Goal: Task Accomplishment & Management: Manage account settings

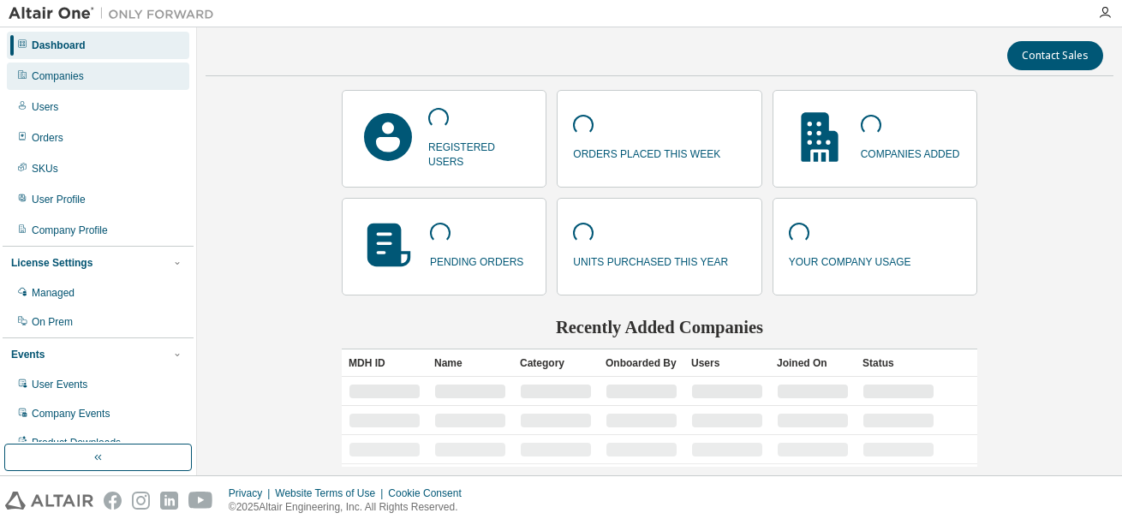
click at [98, 75] on div "Companies" at bounding box center [98, 76] width 182 height 27
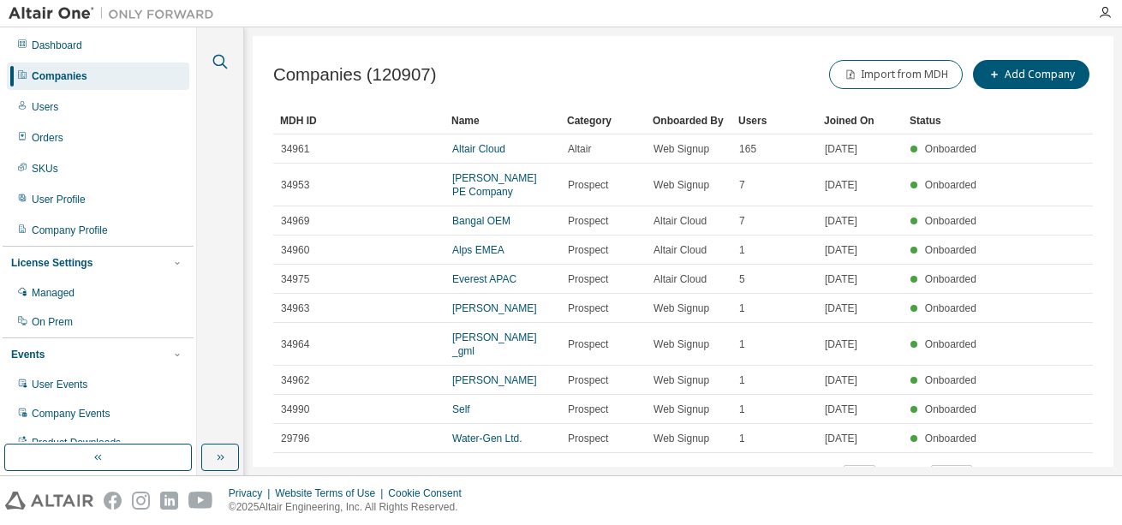
click at [214, 57] on icon "button" at bounding box center [220, 62] width 15 height 15
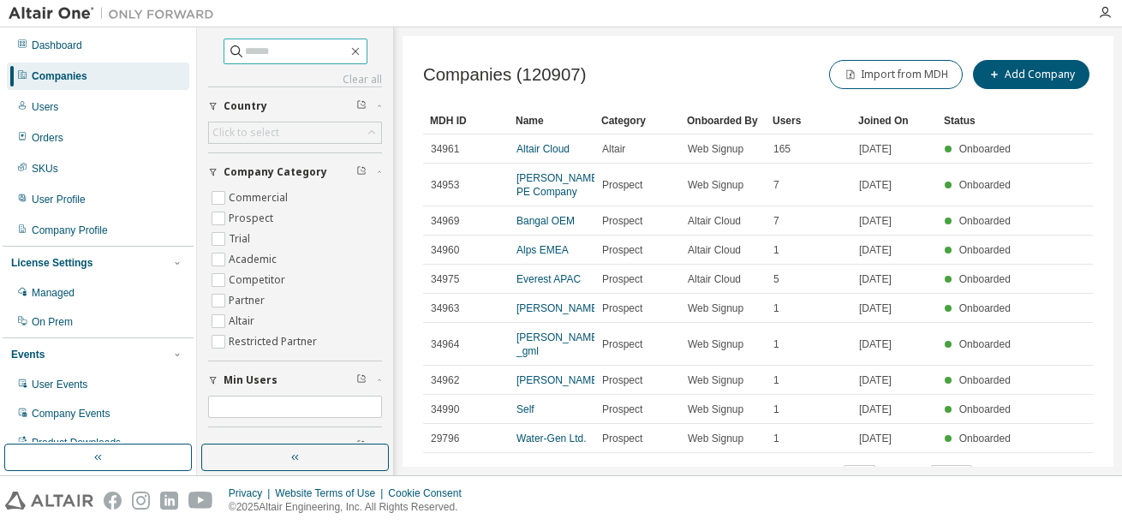
click at [245, 57] on input "text" at bounding box center [296, 51] width 103 height 17
type input "*"
type input "**********"
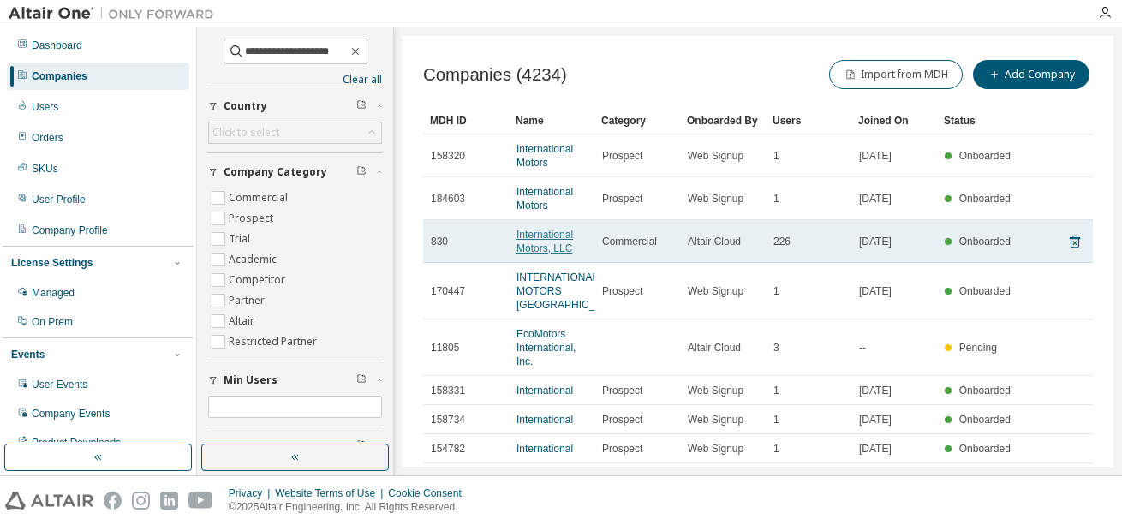
click at [554, 249] on link "International Motors, LLC" at bounding box center [545, 242] width 57 height 26
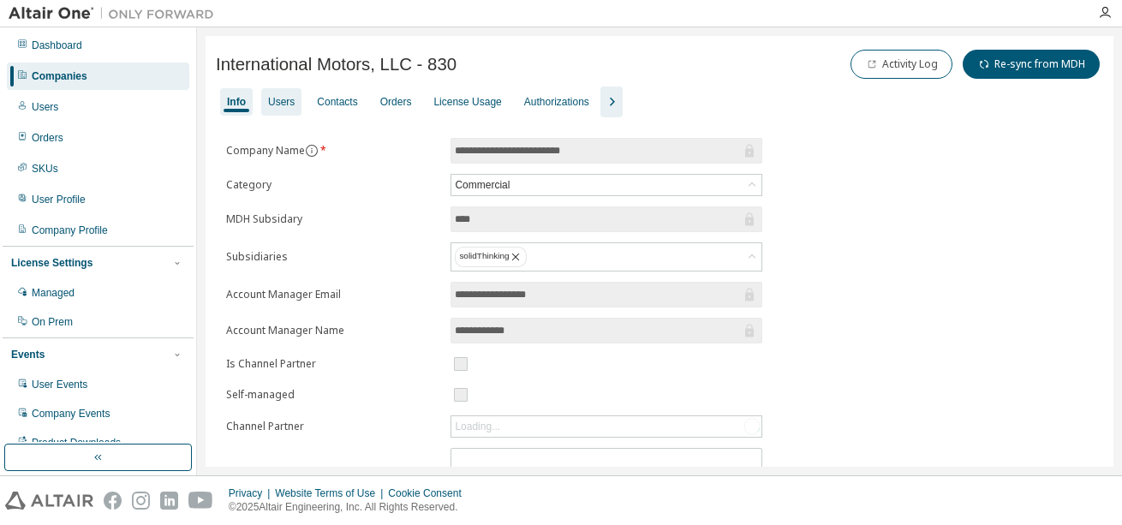
click at [270, 100] on div "Users" at bounding box center [281, 102] width 27 height 14
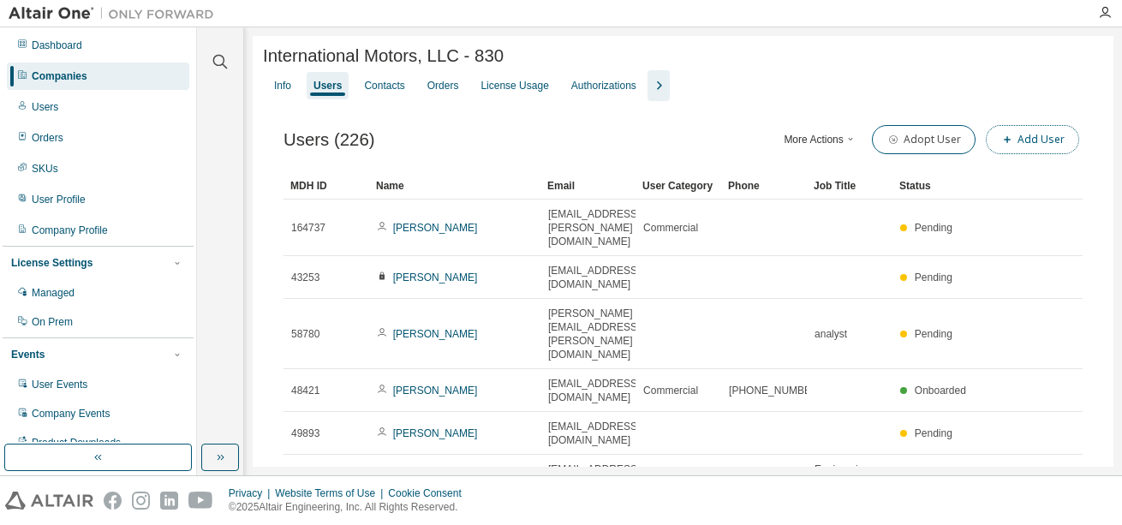
click at [1024, 143] on button "Add User" at bounding box center [1032, 139] width 93 height 29
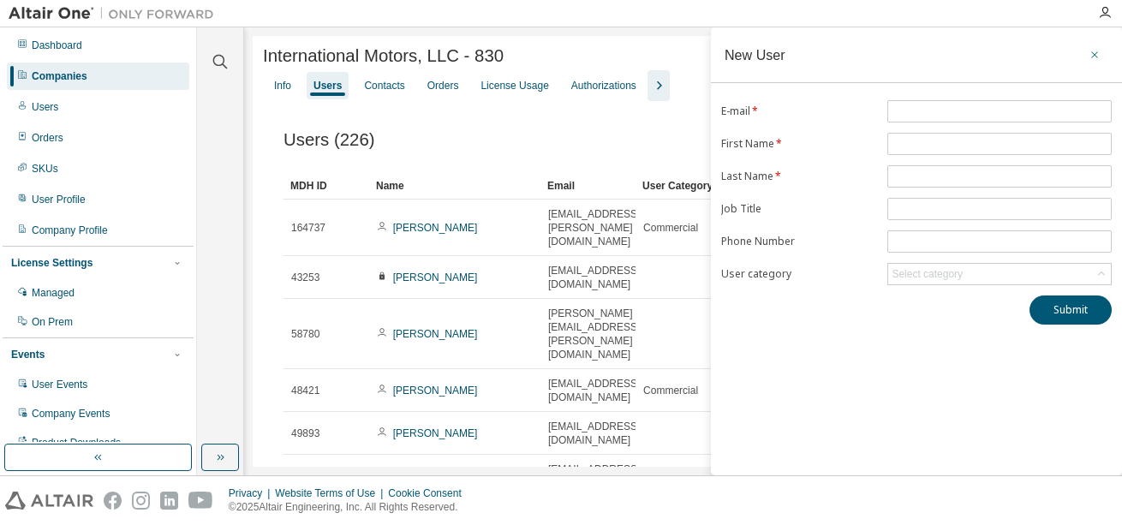
click at [1096, 54] on icon "button" at bounding box center [1094, 54] width 7 height 7
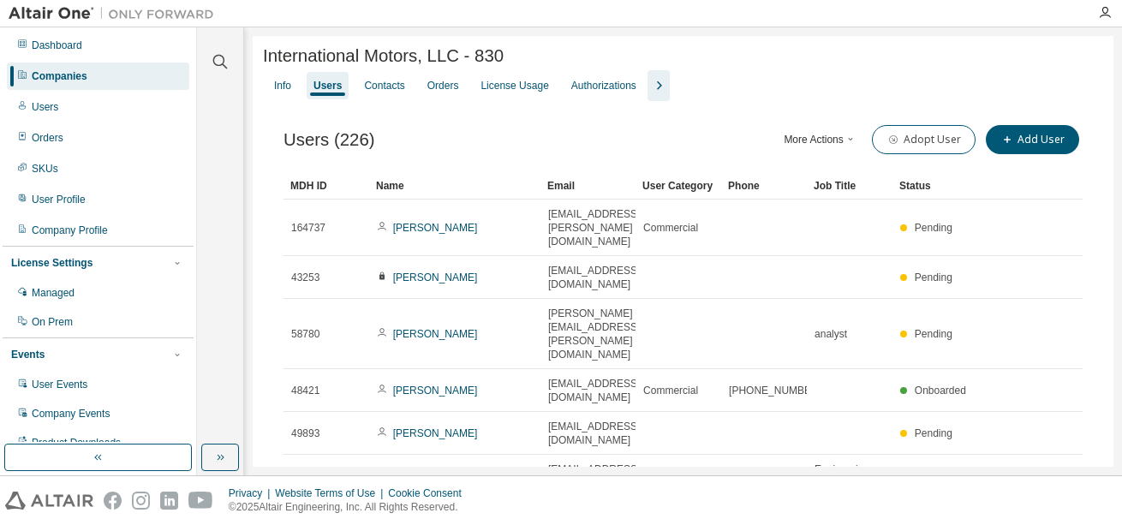
click at [844, 141] on span "button" at bounding box center [851, 140] width 14 height 14
click at [840, 174] on div "Import From CSV" at bounding box center [837, 173] width 107 height 24
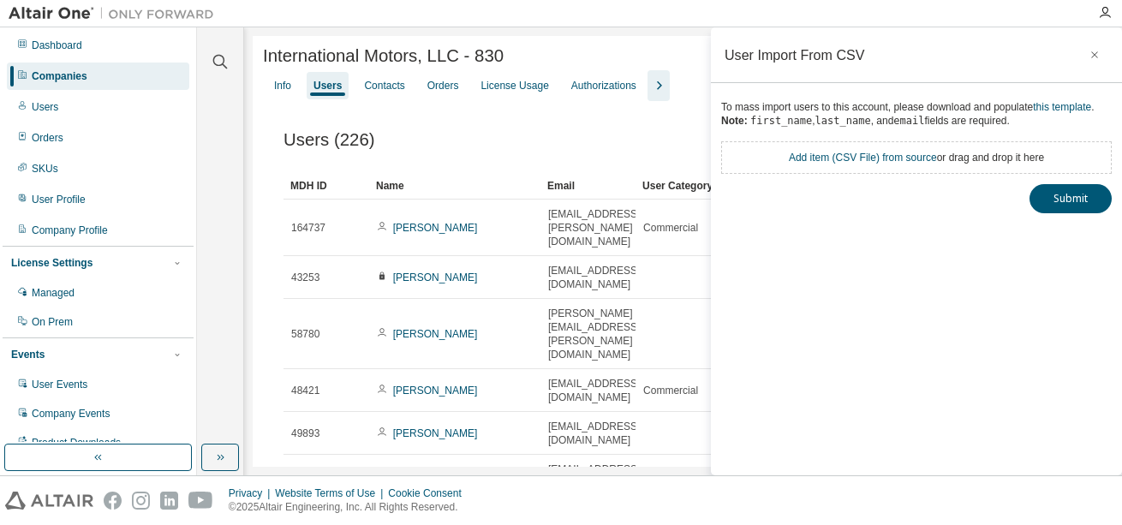
click at [846, 149] on div "Add item ( CSV File ) from source or drag and drop it here" at bounding box center [916, 157] width 391 height 33
click at [837, 160] on link "Add item ( CSV File ) from source" at bounding box center [863, 158] width 148 height 12
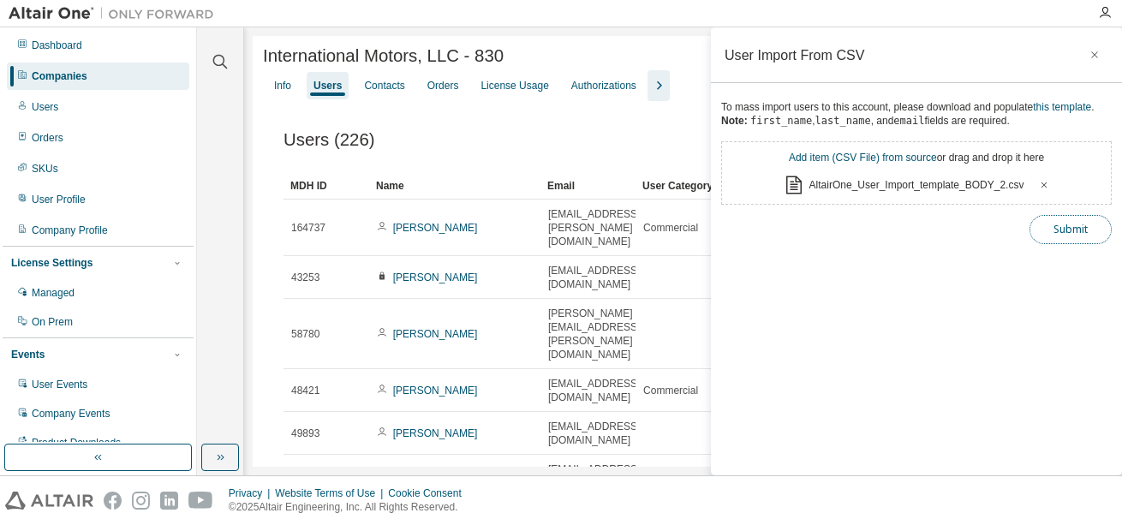
click at [1063, 230] on button "Submit" at bounding box center [1071, 229] width 82 height 29
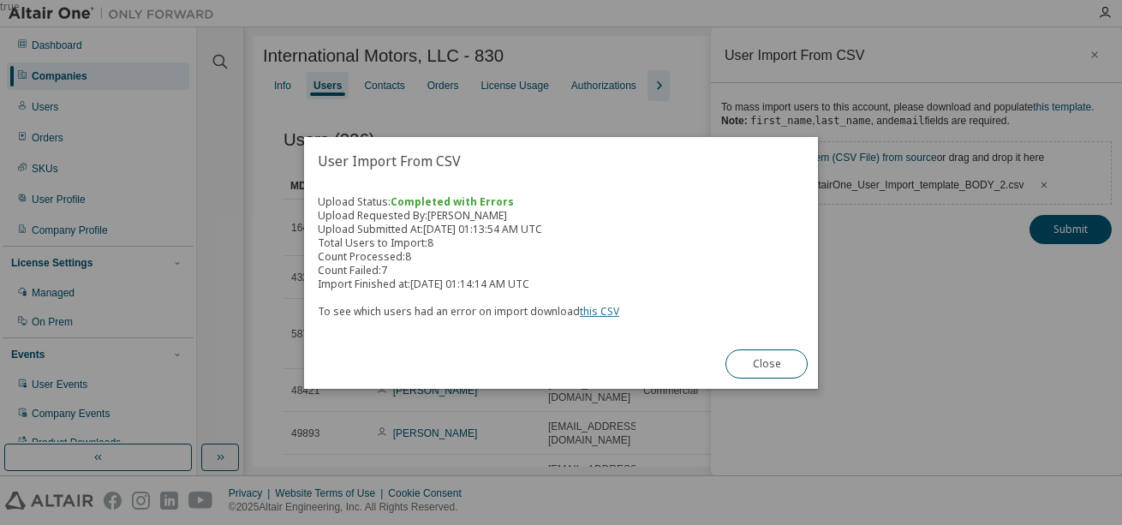
click at [597, 310] on link "this CSV" at bounding box center [599, 311] width 39 height 15
click at [780, 373] on button "Close" at bounding box center [767, 364] width 82 height 29
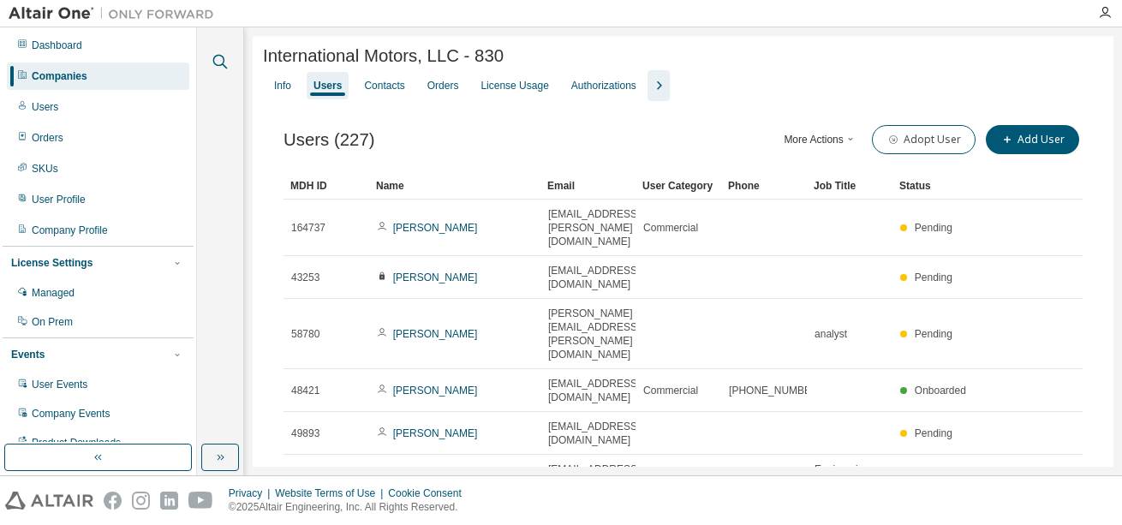
click at [220, 63] on icon "button" at bounding box center [220, 61] width 21 height 21
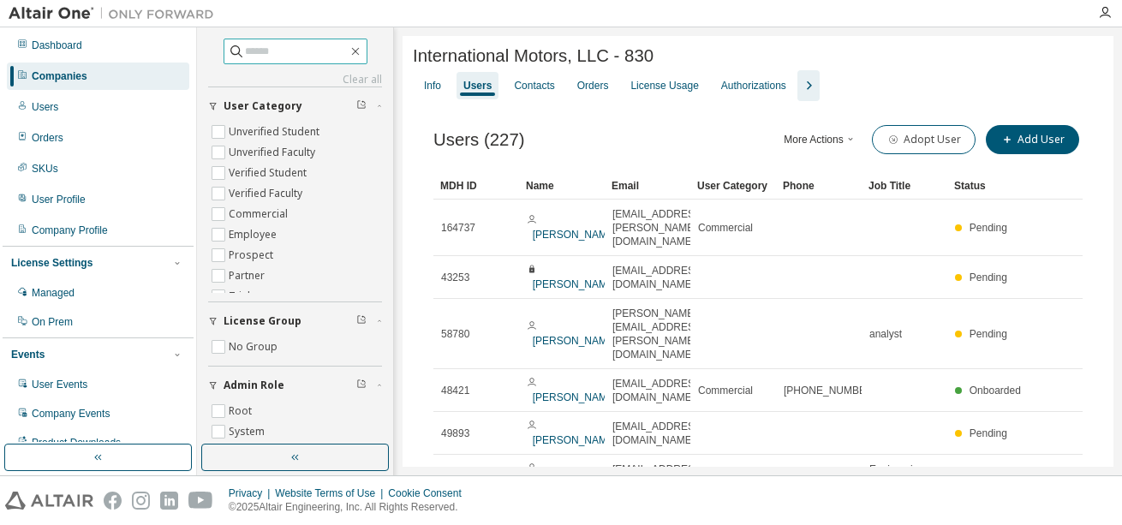
click at [316, 51] on input "text" at bounding box center [296, 51] width 103 height 17
paste input "**********"
type input "**********"
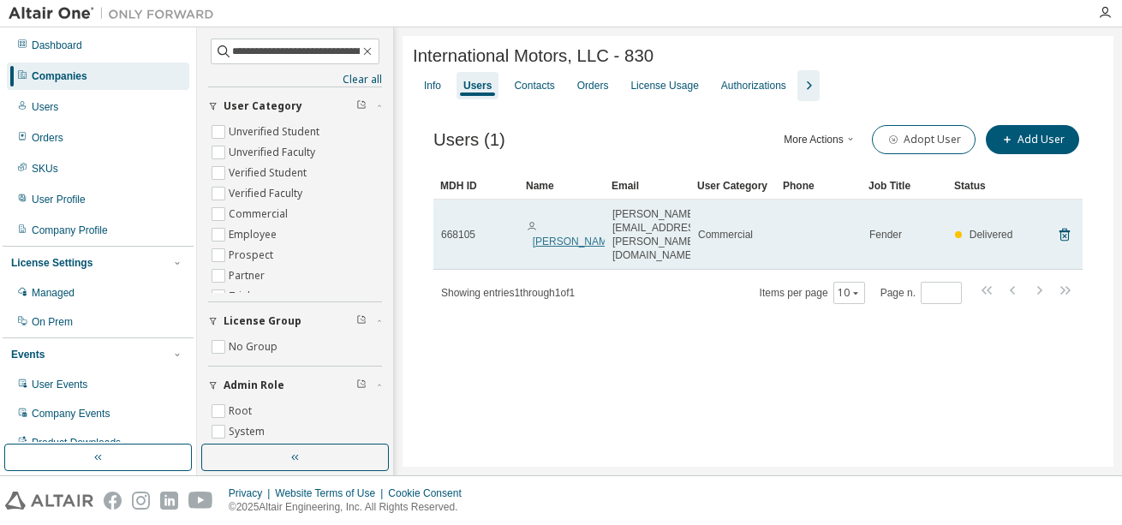
click at [556, 236] on link "Marcelo Garcia" at bounding box center [575, 242] width 85 height 12
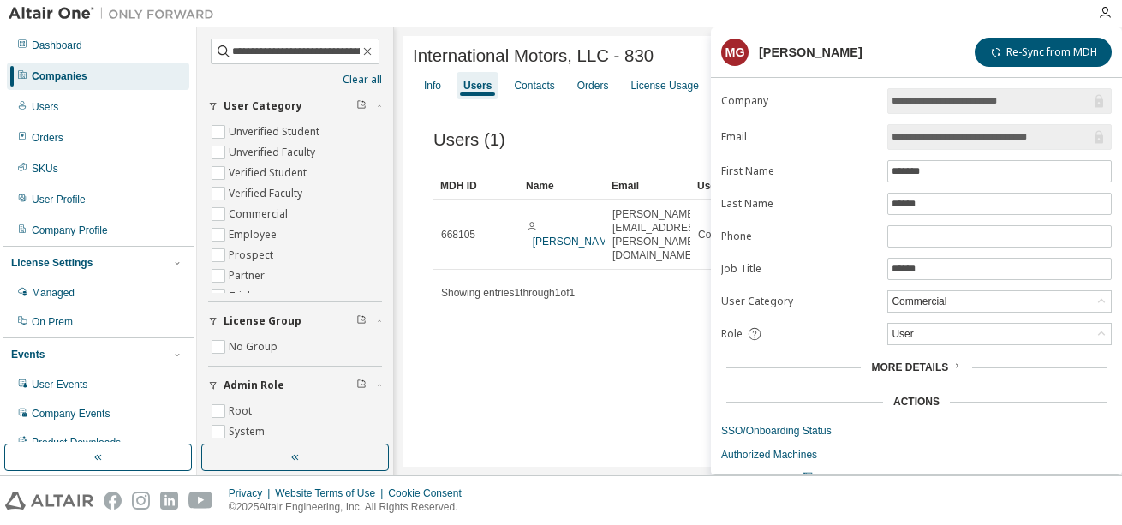
scroll to position [57, 0]
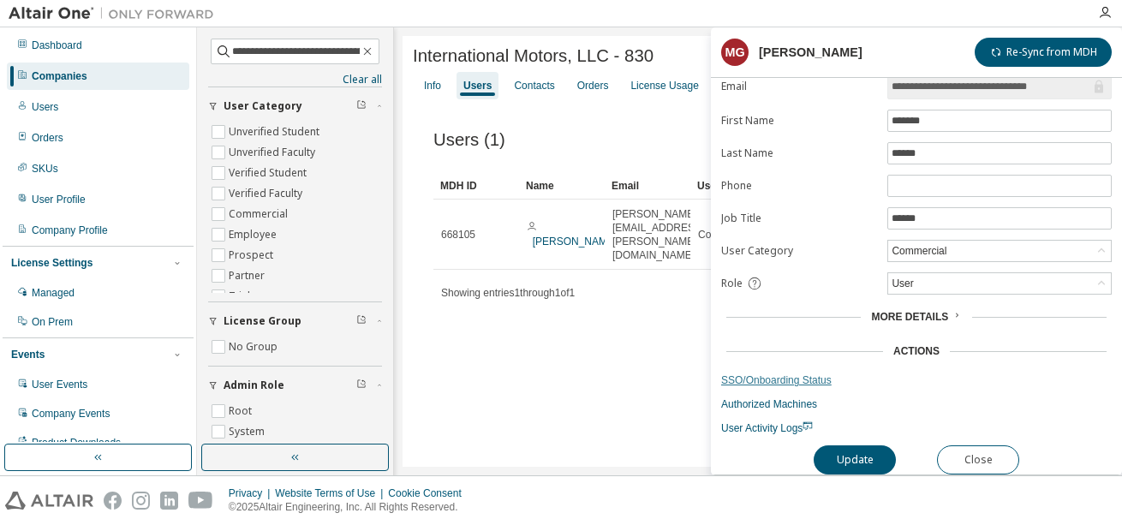
click at [789, 373] on link "SSO/Onboarding Status" at bounding box center [916, 380] width 391 height 14
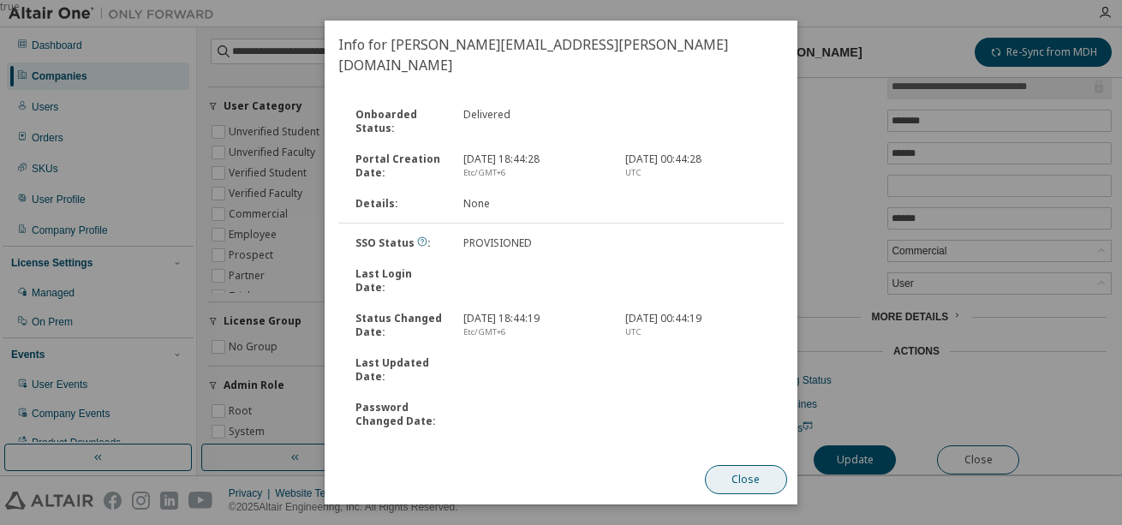
click at [750, 486] on button "Close" at bounding box center [746, 479] width 82 height 29
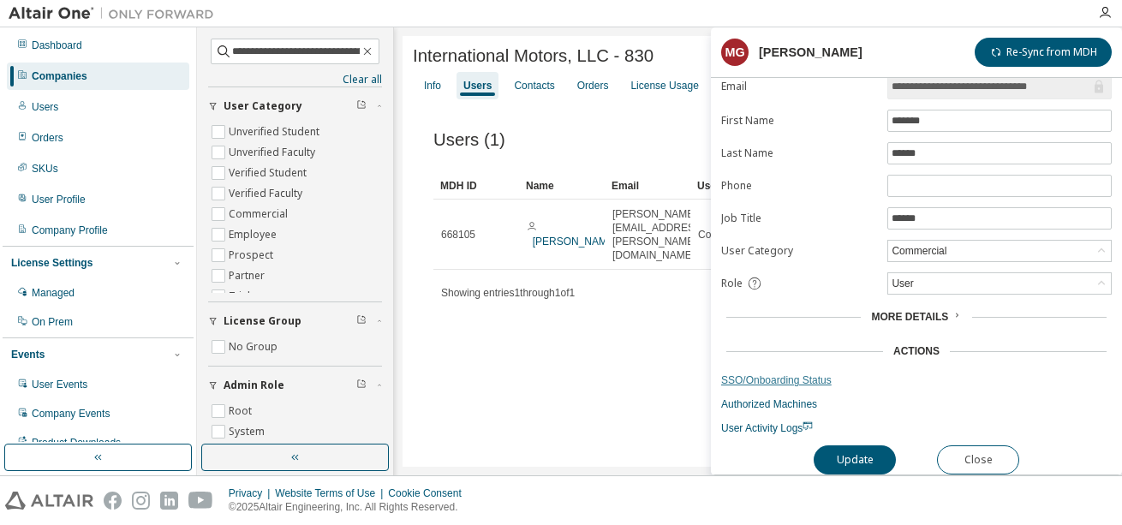
click at [796, 373] on link "SSO/Onboarding Status" at bounding box center [916, 380] width 391 height 14
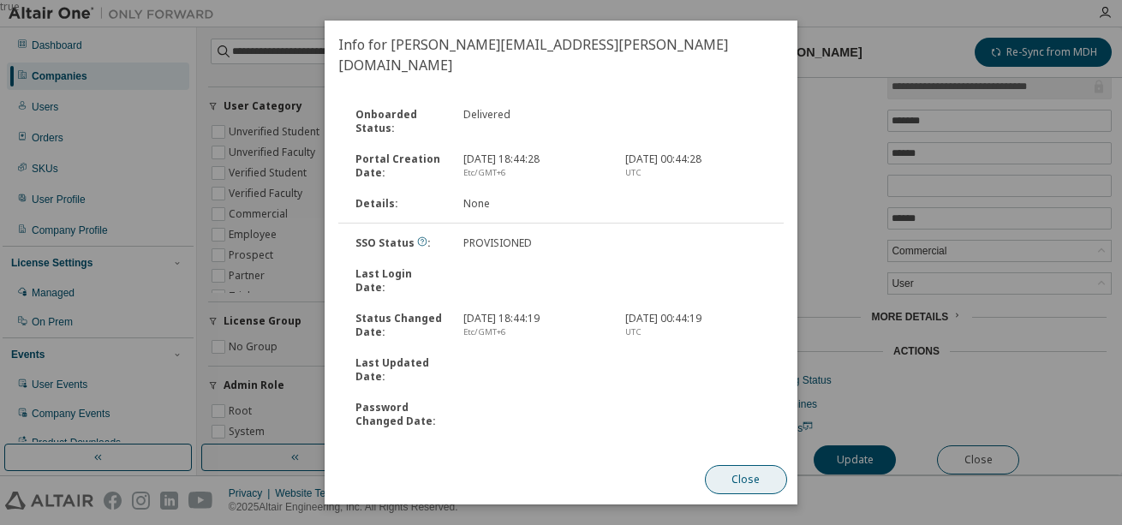
click at [738, 485] on button "Close" at bounding box center [746, 479] width 82 height 29
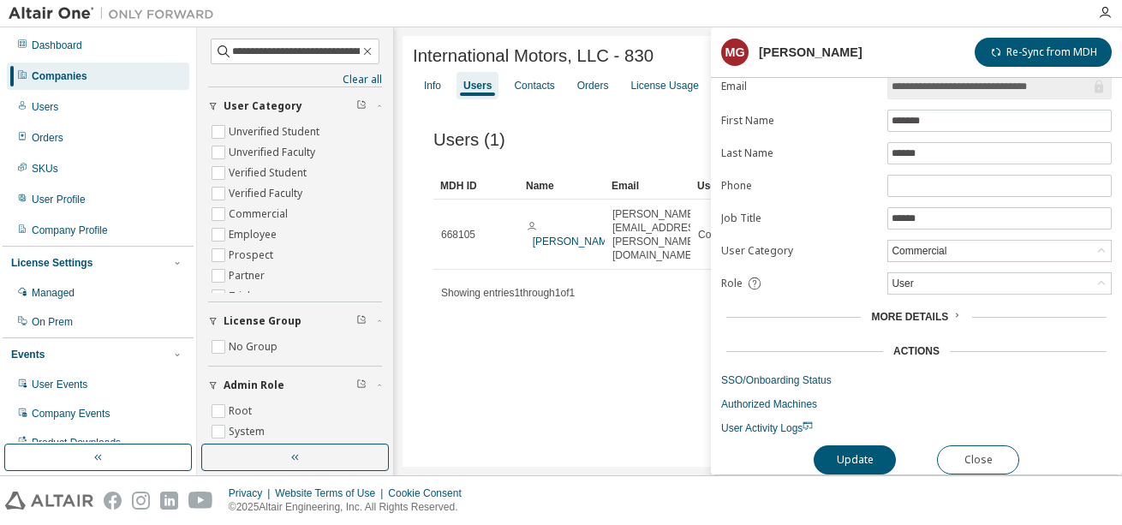
click at [941, 311] on span "More Details" at bounding box center [909, 317] width 77 height 12
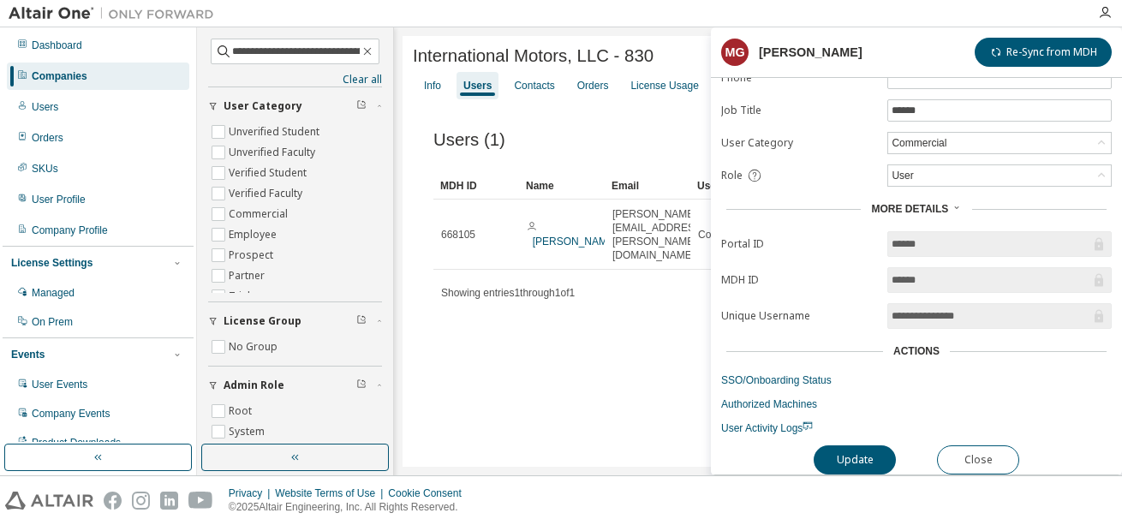
scroll to position [164, 0]
click at [796, 374] on link "SSO/Onboarding Status" at bounding box center [916, 380] width 391 height 14
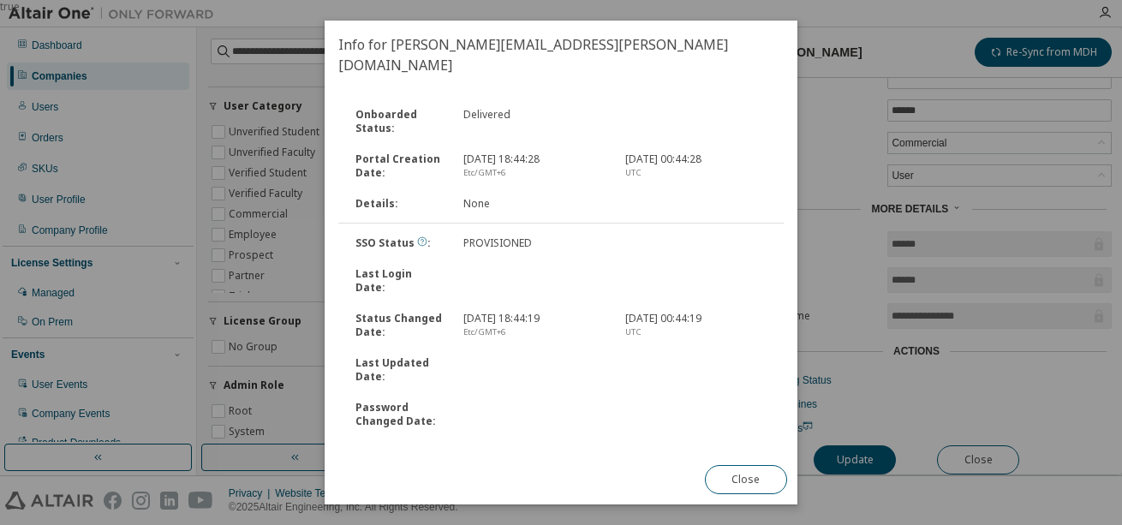
click at [417, 236] on icon at bounding box center [422, 241] width 10 height 10
click at [757, 479] on button "Close" at bounding box center [746, 479] width 82 height 29
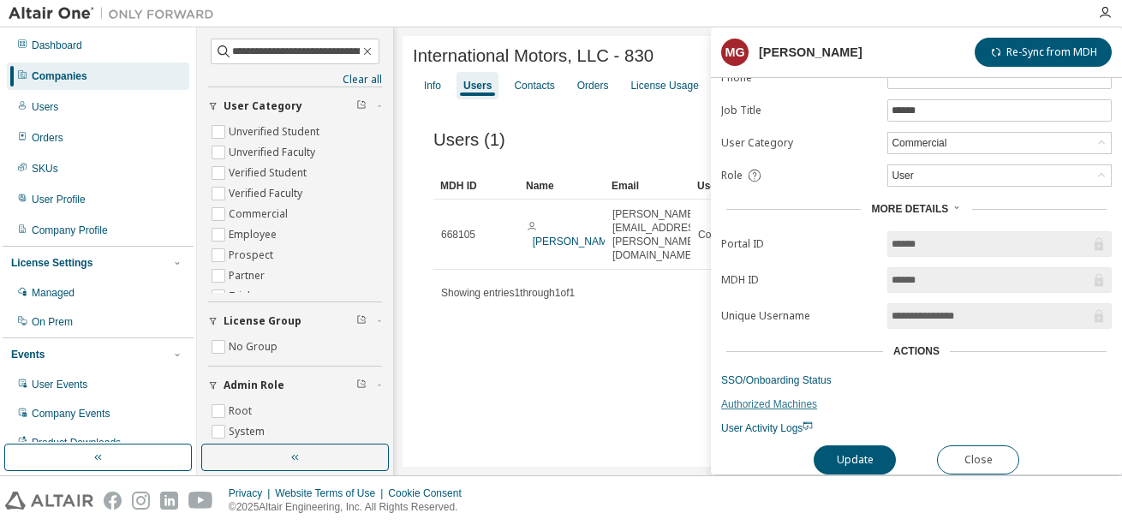
click at [769, 397] on link "Authorized Machines" at bounding box center [916, 404] width 391 height 14
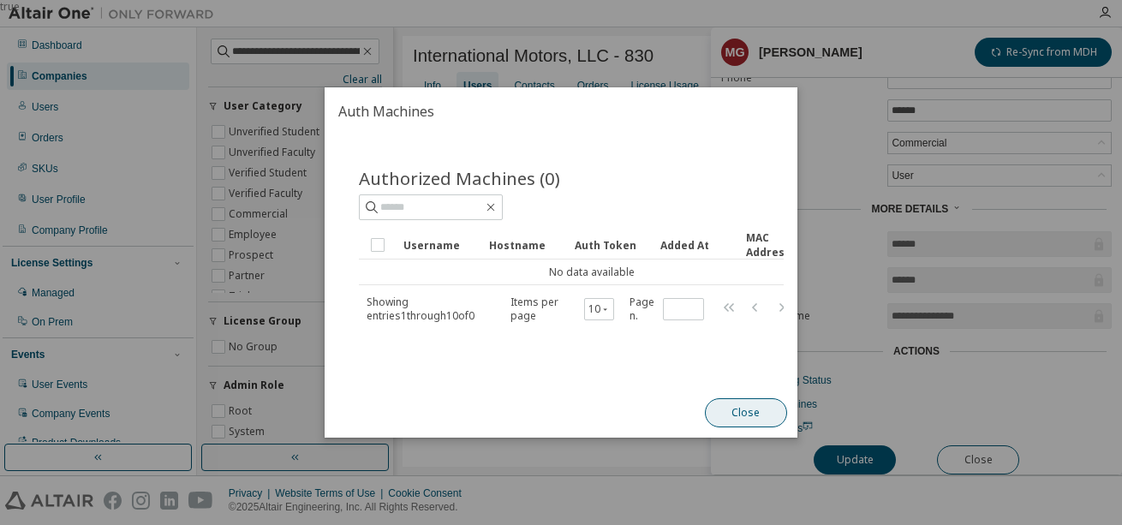
click at [736, 414] on button "Close" at bounding box center [746, 412] width 82 height 29
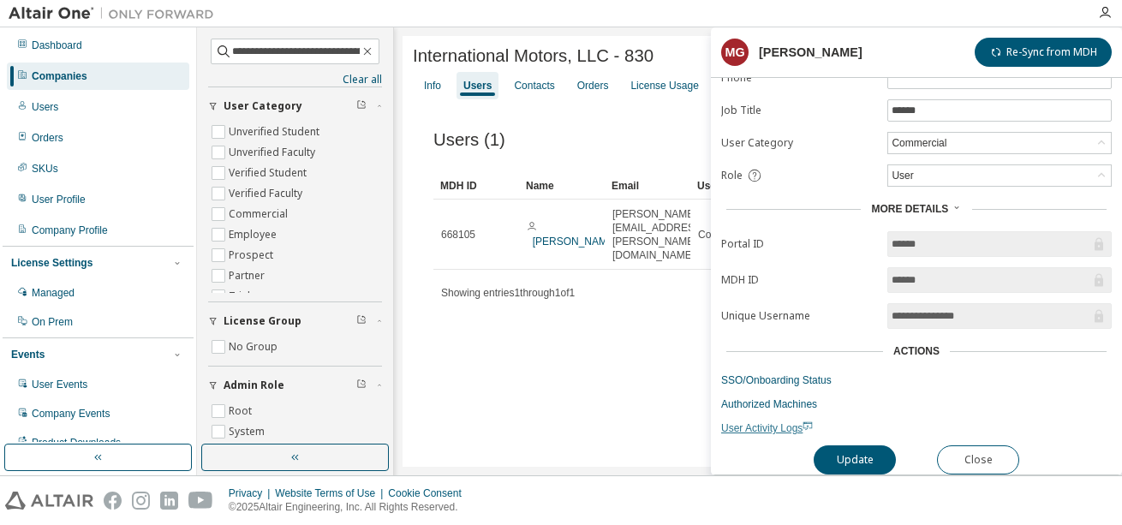
click at [780, 422] on span "User Activity Logs" at bounding box center [767, 428] width 92 height 12
click at [789, 373] on link "SSO/Onboarding Status" at bounding box center [916, 380] width 391 height 14
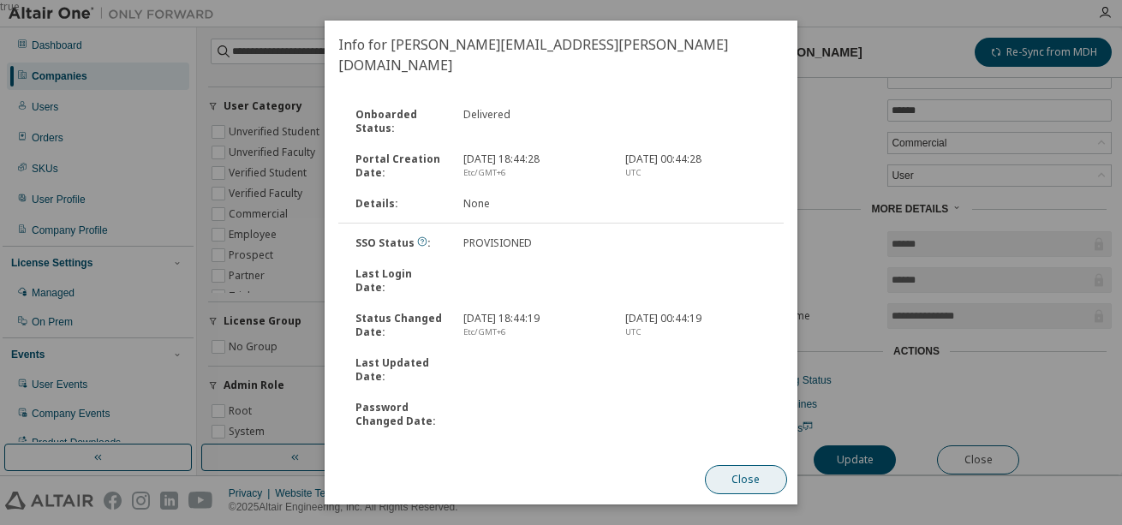
click at [744, 483] on button "Close" at bounding box center [746, 479] width 82 height 29
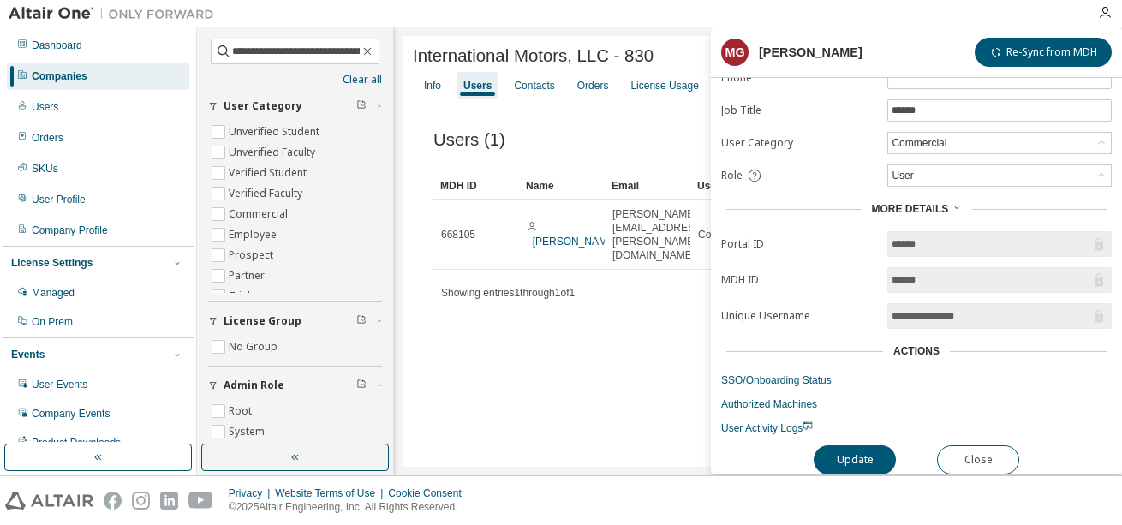
scroll to position [0, 0]
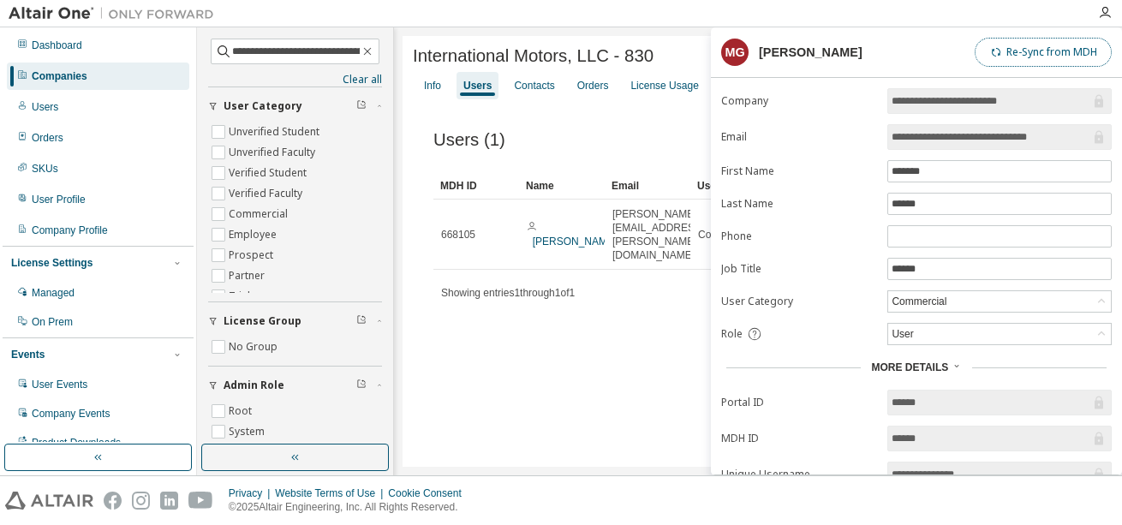
click at [1045, 58] on button "Re-Sync from MDH" at bounding box center [1043, 52] width 137 height 29
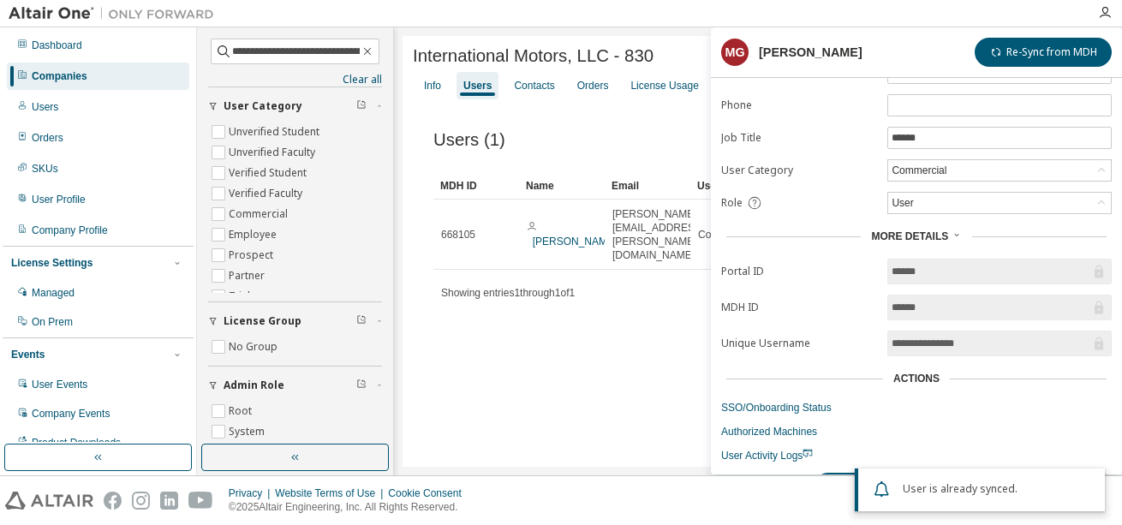
scroll to position [164, 0]
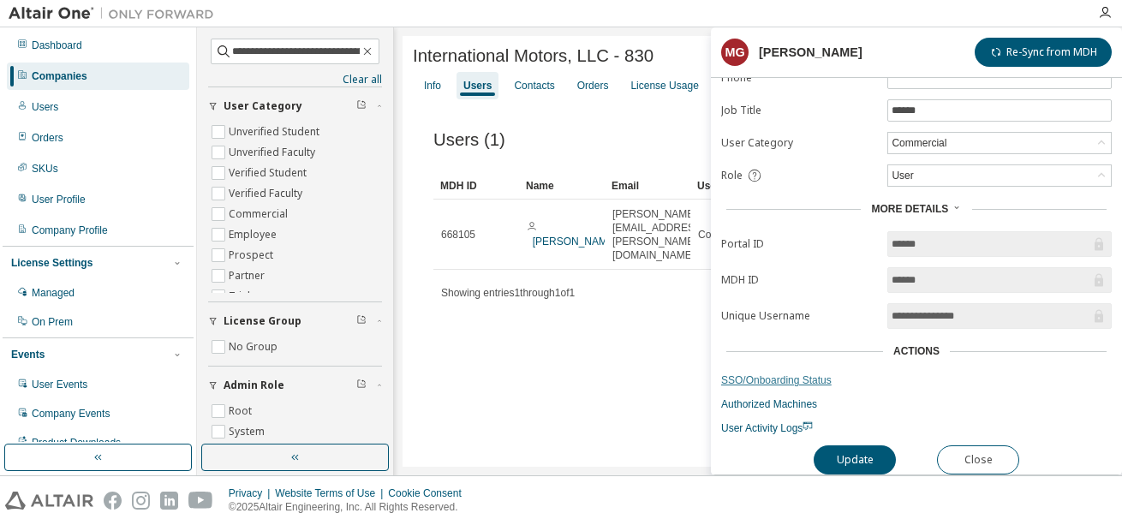
click at [796, 373] on link "SSO/Onboarding Status" at bounding box center [916, 380] width 391 height 14
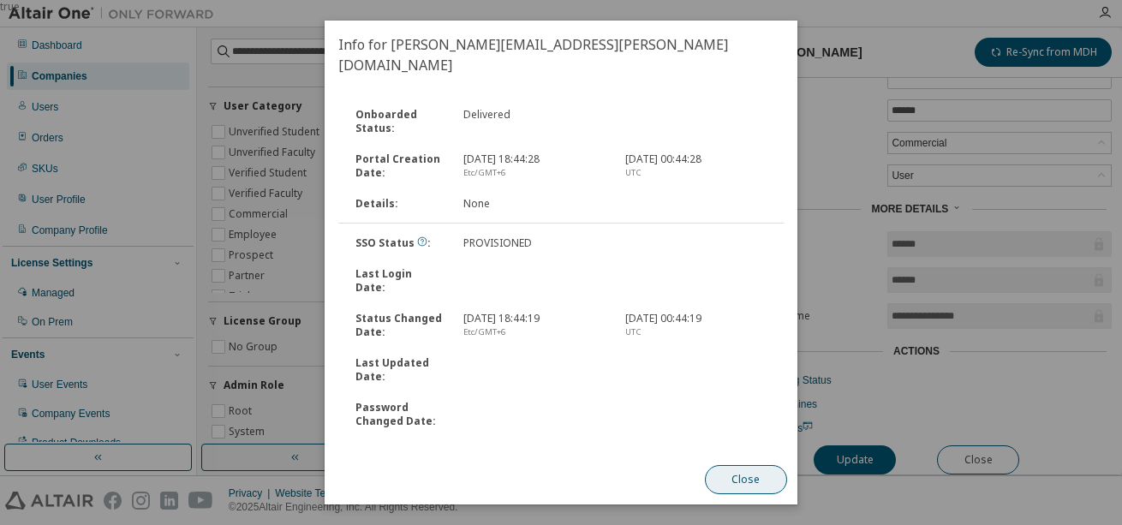
click at [747, 476] on button "Close" at bounding box center [746, 479] width 82 height 29
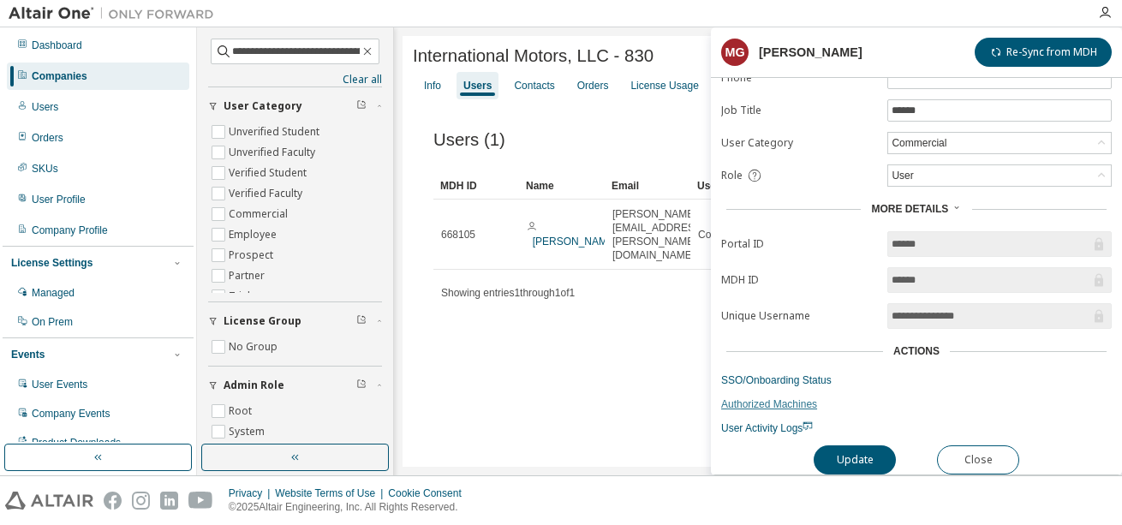
click at [772, 397] on link "Authorized Machines" at bounding box center [916, 404] width 391 height 14
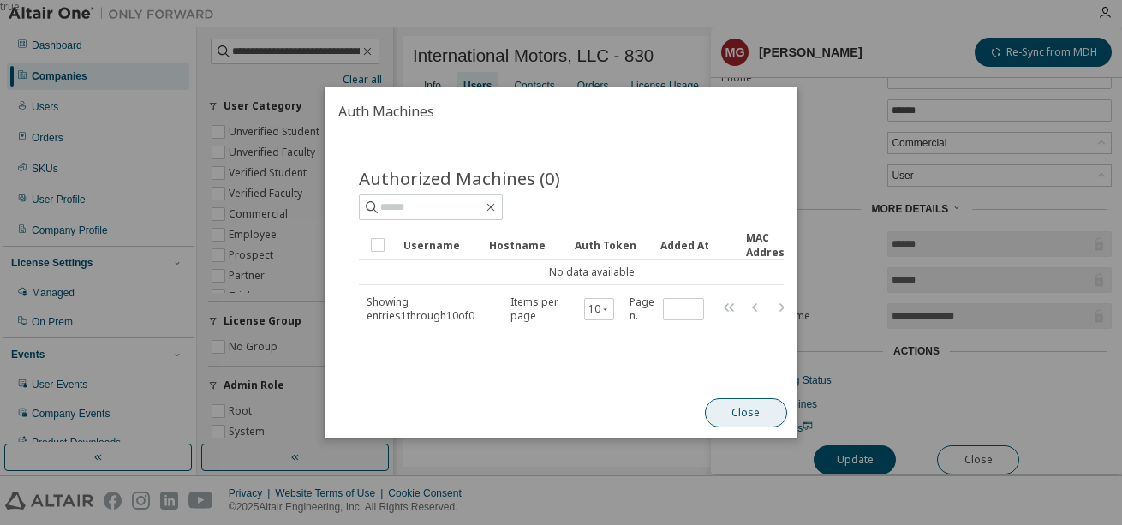
click at [750, 411] on button "Close" at bounding box center [746, 412] width 82 height 29
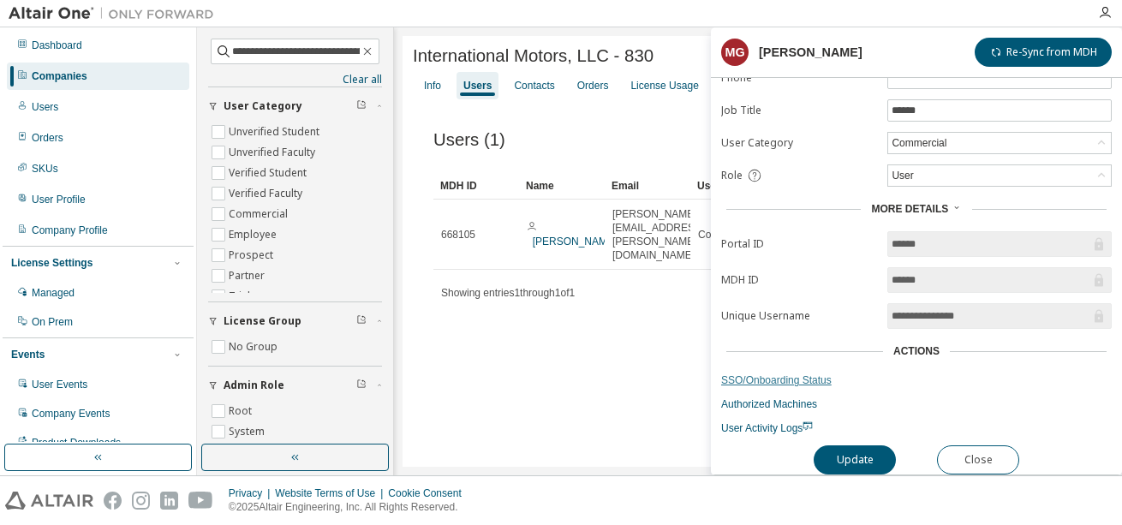
click at [781, 373] on link "SSO/Onboarding Status" at bounding box center [916, 380] width 391 height 14
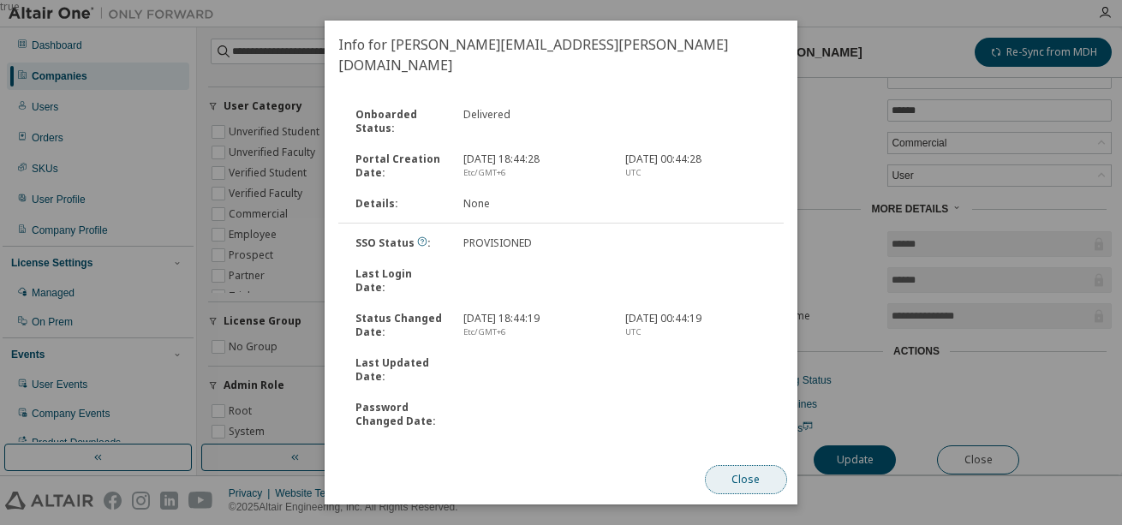
click at [761, 479] on button "Close" at bounding box center [746, 479] width 82 height 29
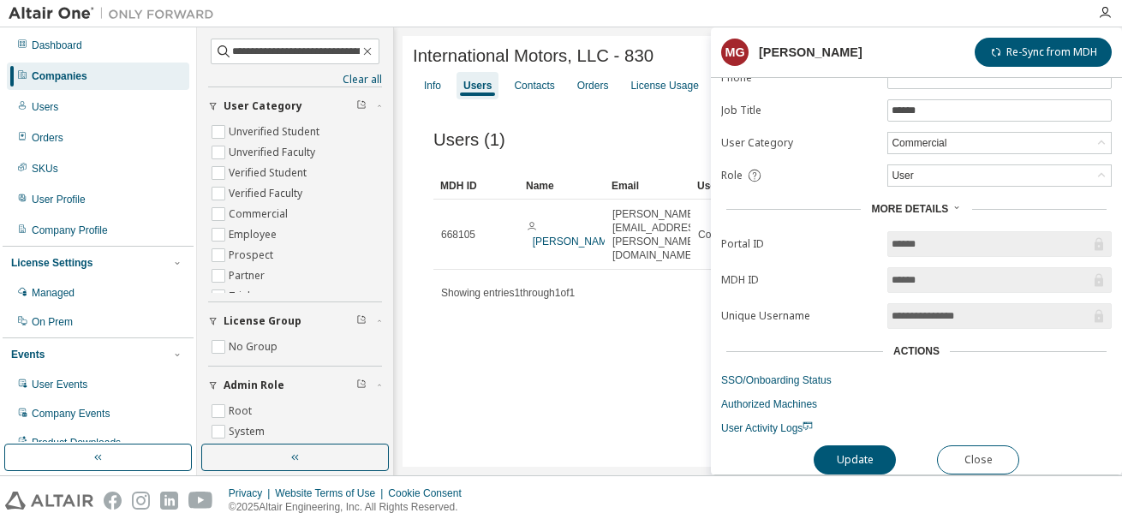
scroll to position [0, 0]
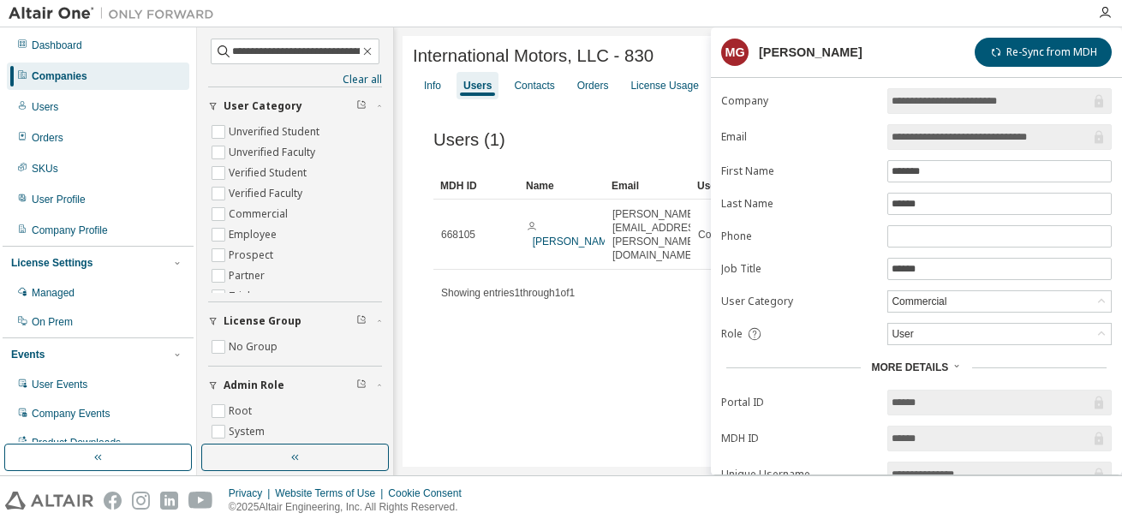
click at [583, 397] on div "International Motors, LLC - 830 Clear Load Save Save As Field Operator Value Se…" at bounding box center [758, 251] width 711 height 431
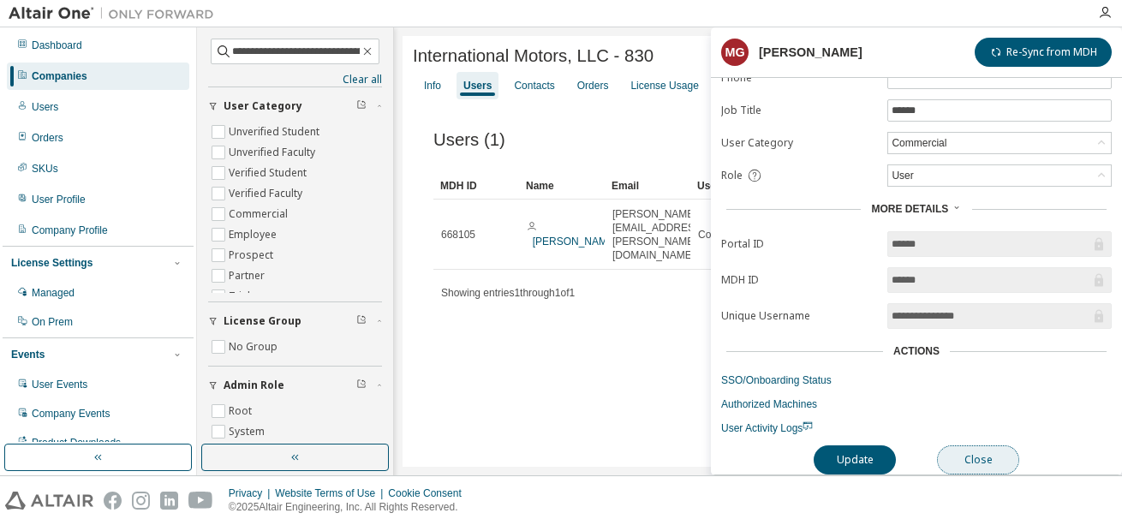
click at [977, 448] on button "Close" at bounding box center [978, 459] width 82 height 29
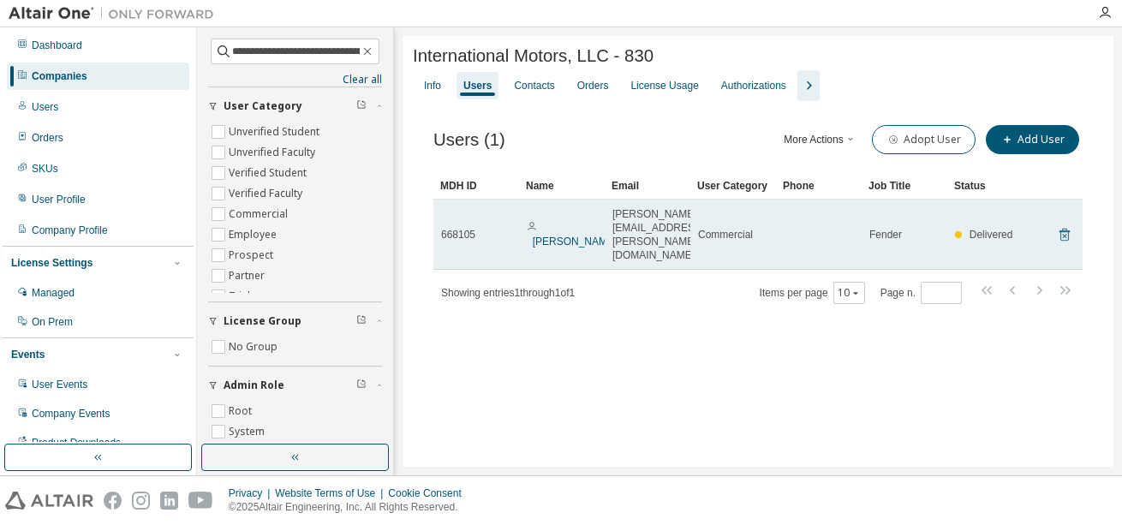
click at [1070, 227] on icon at bounding box center [1064, 234] width 15 height 21
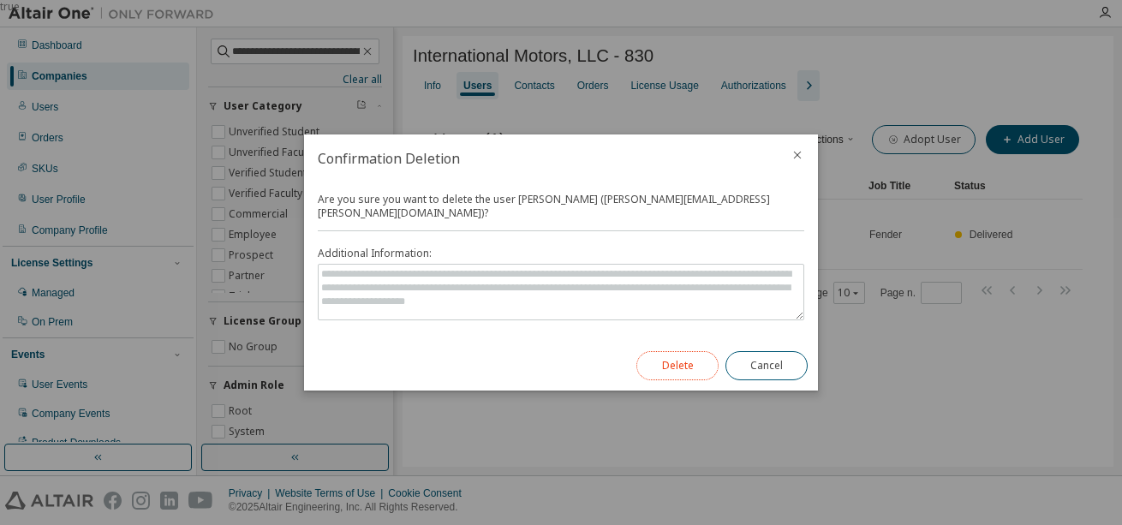
click at [681, 351] on button "Delete" at bounding box center [677, 365] width 82 height 29
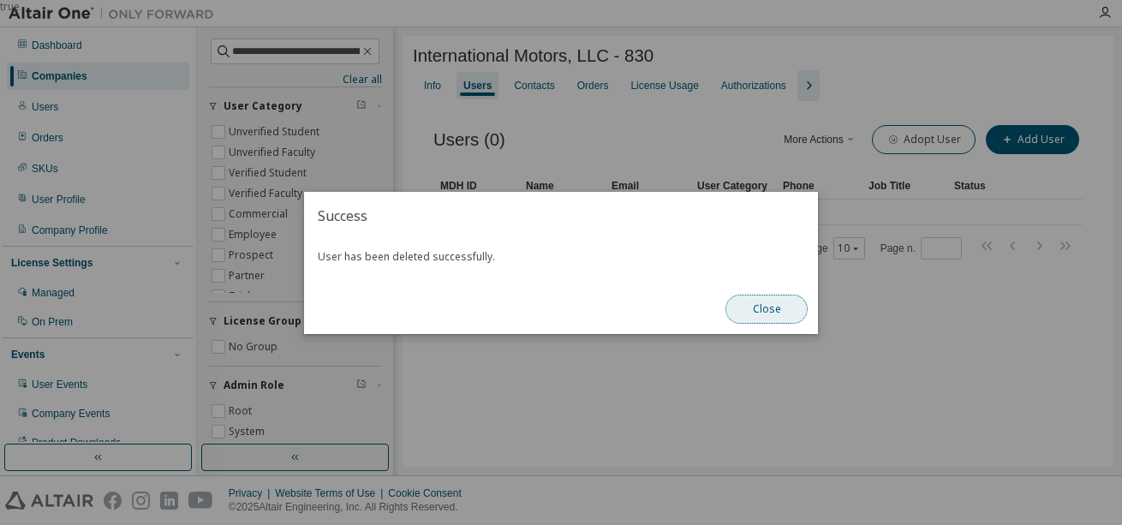
click at [787, 312] on button "Close" at bounding box center [767, 309] width 82 height 29
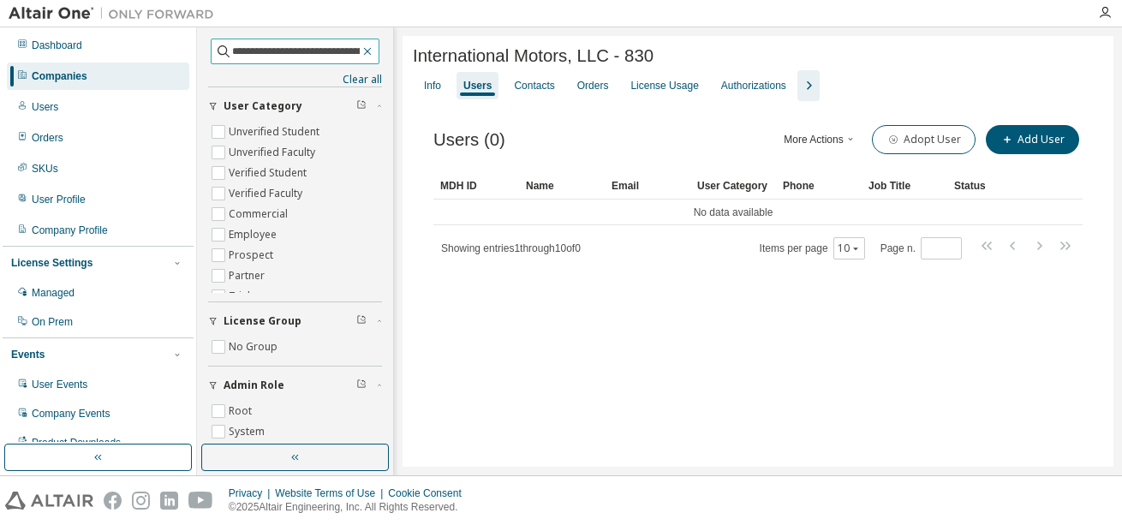
click at [362, 49] on icon "button" at bounding box center [368, 52] width 14 height 14
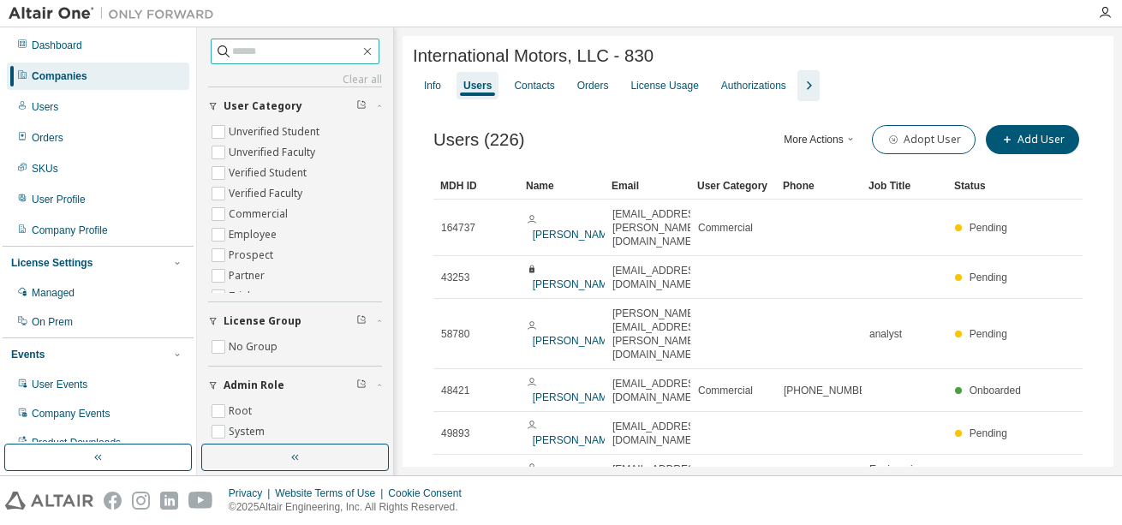
click at [319, 49] on input "text" at bounding box center [296, 51] width 128 height 17
paste input "**********"
type input "**********"
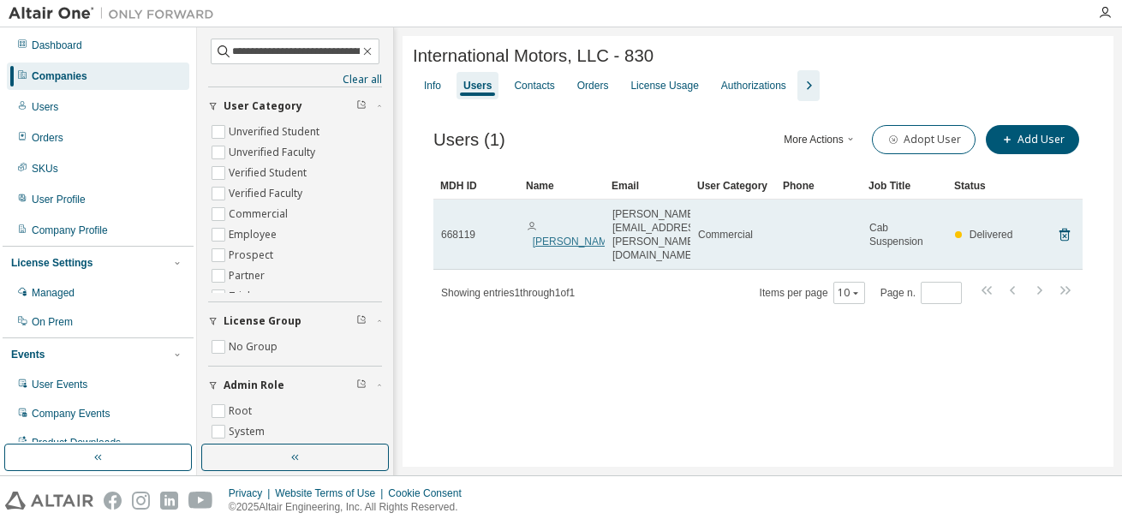
click at [564, 236] on link "Hortencia Dominguez" at bounding box center [575, 242] width 85 height 12
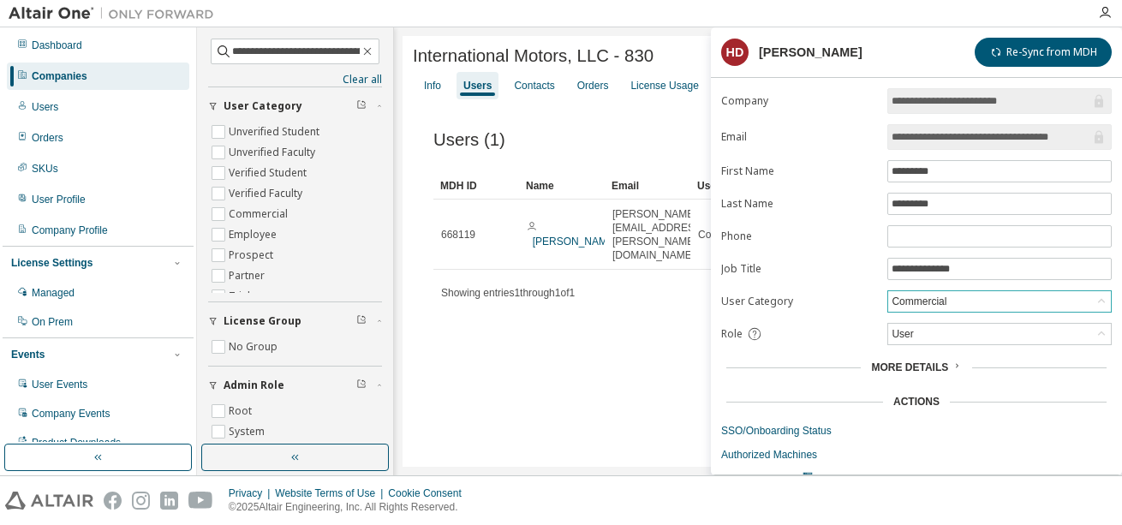
scroll to position [57, 0]
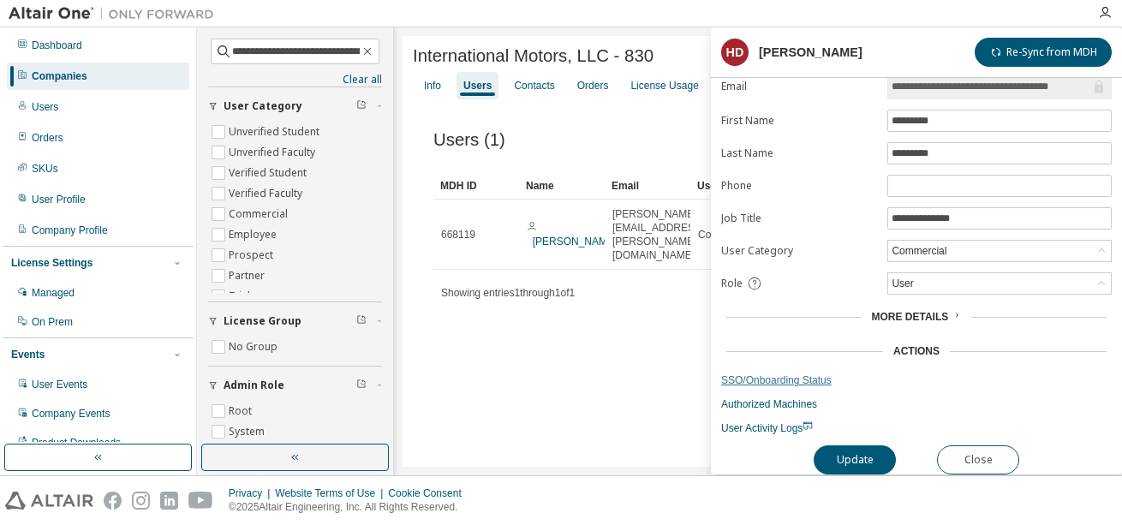
click at [782, 373] on link "SSO/Onboarding Status" at bounding box center [916, 380] width 391 height 14
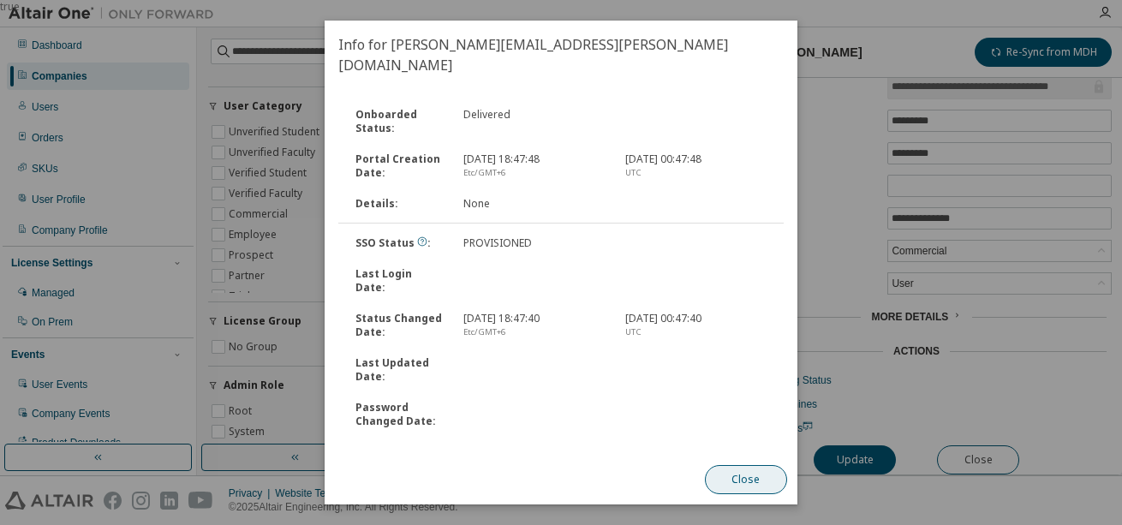
click at [743, 473] on button "Close" at bounding box center [746, 479] width 82 height 29
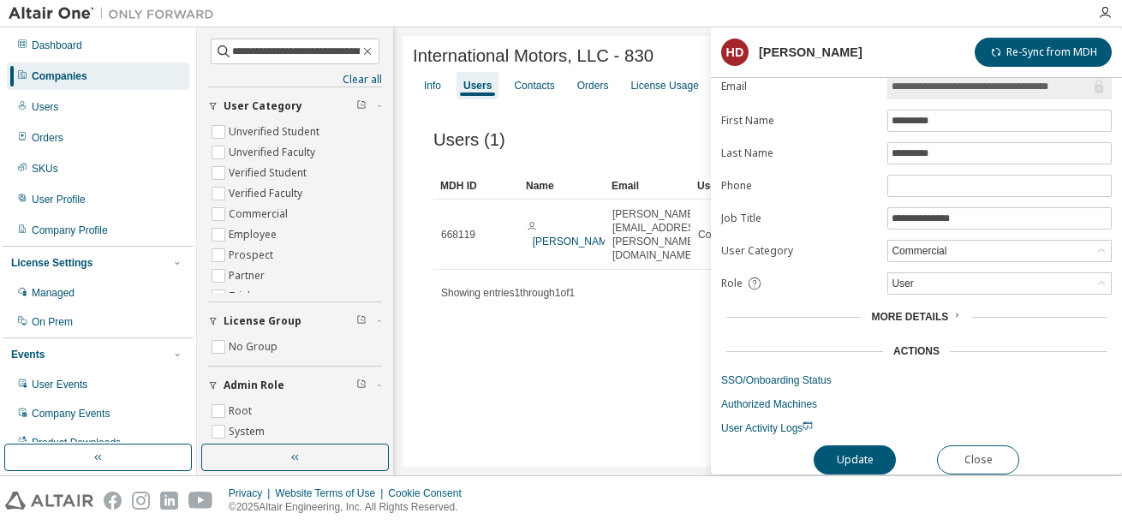
click at [453, 416] on div "International Motors, LLC - 830 Clear Load Save Save As Field Operator Value Se…" at bounding box center [758, 251] width 711 height 431
click at [988, 447] on button "Close" at bounding box center [978, 459] width 82 height 29
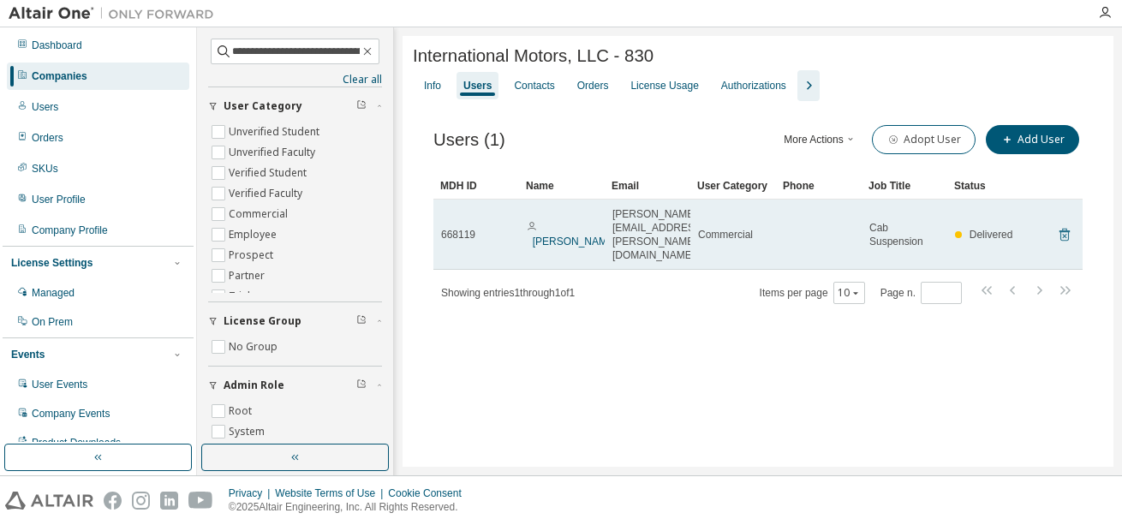
click at [1068, 229] on icon at bounding box center [1065, 235] width 10 height 13
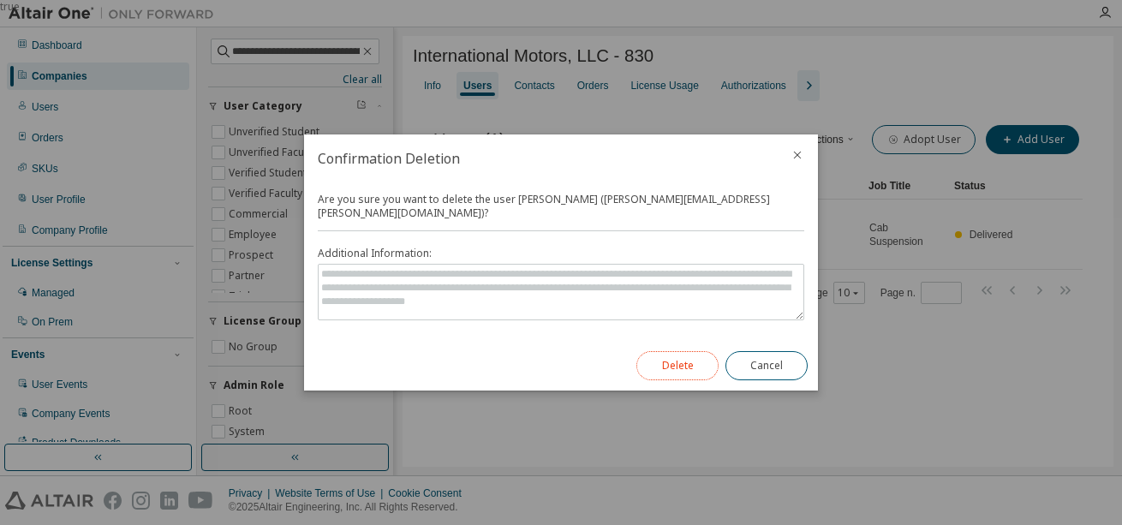
click at [669, 368] on button "Delete" at bounding box center [677, 365] width 82 height 29
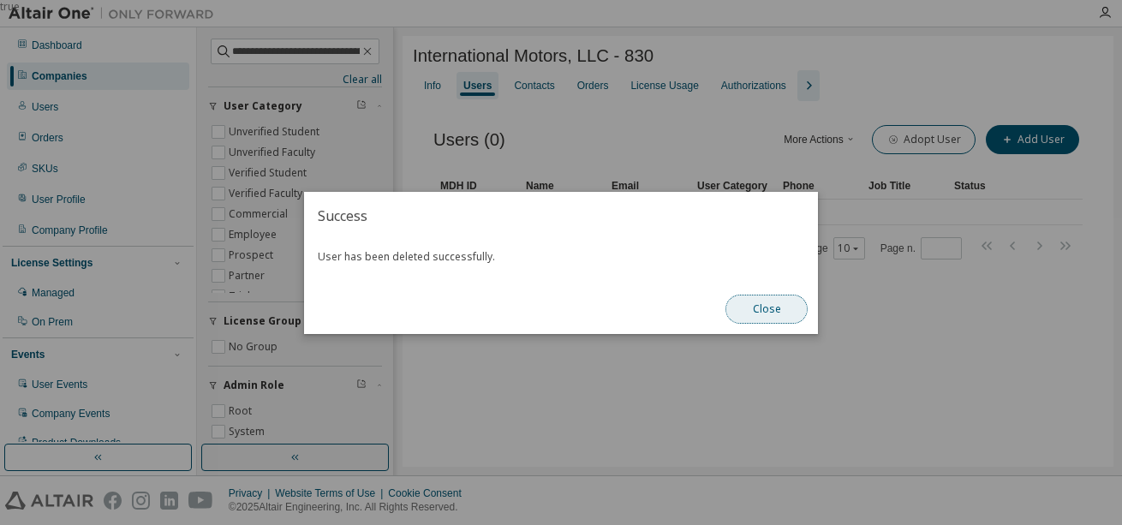
click at [753, 310] on button "Close" at bounding box center [767, 309] width 82 height 29
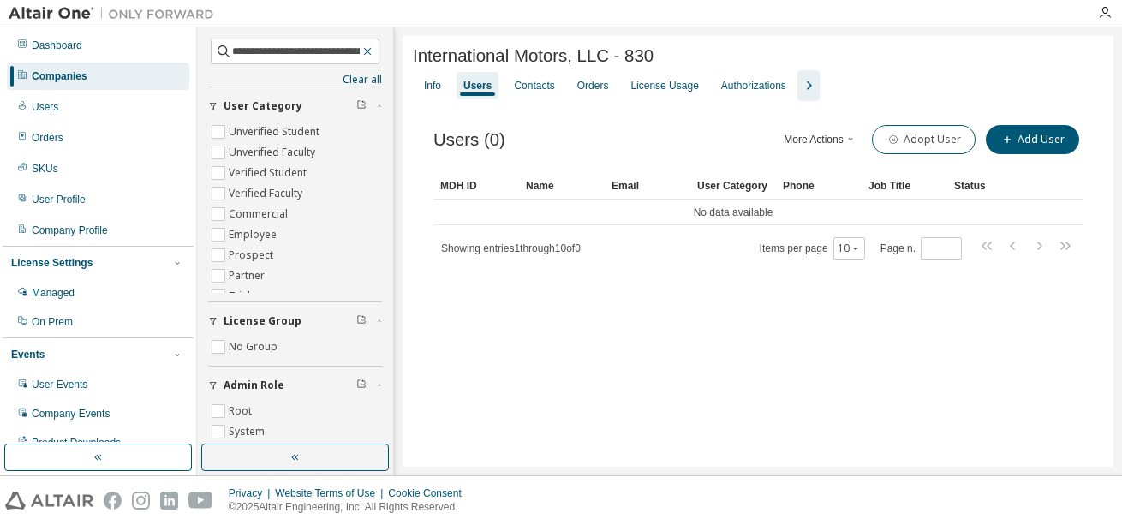
click at [363, 51] on icon "button" at bounding box center [367, 52] width 8 height 8
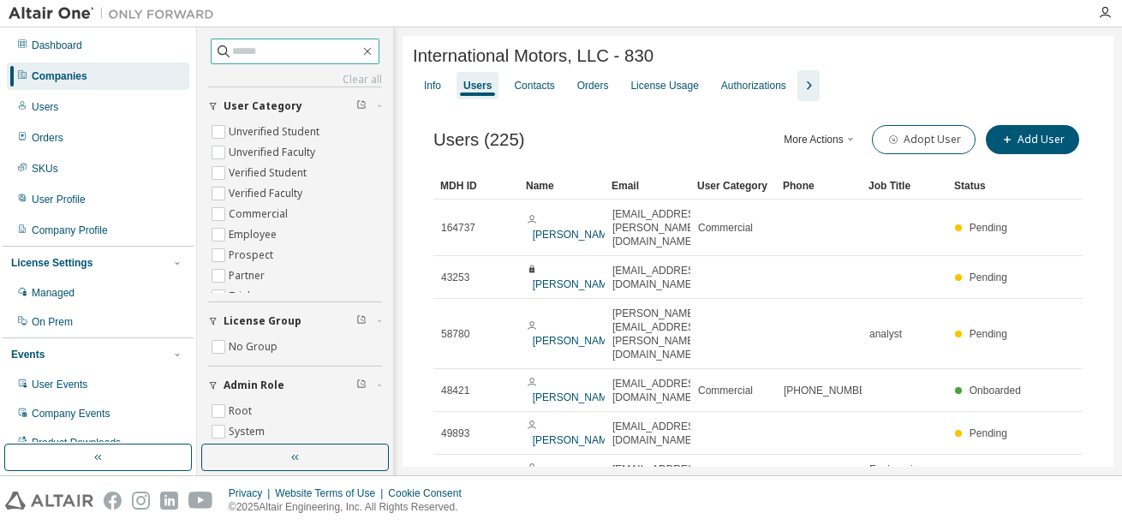
click at [317, 51] on input "text" at bounding box center [296, 51] width 128 height 17
paste input "**********"
type input "**********"
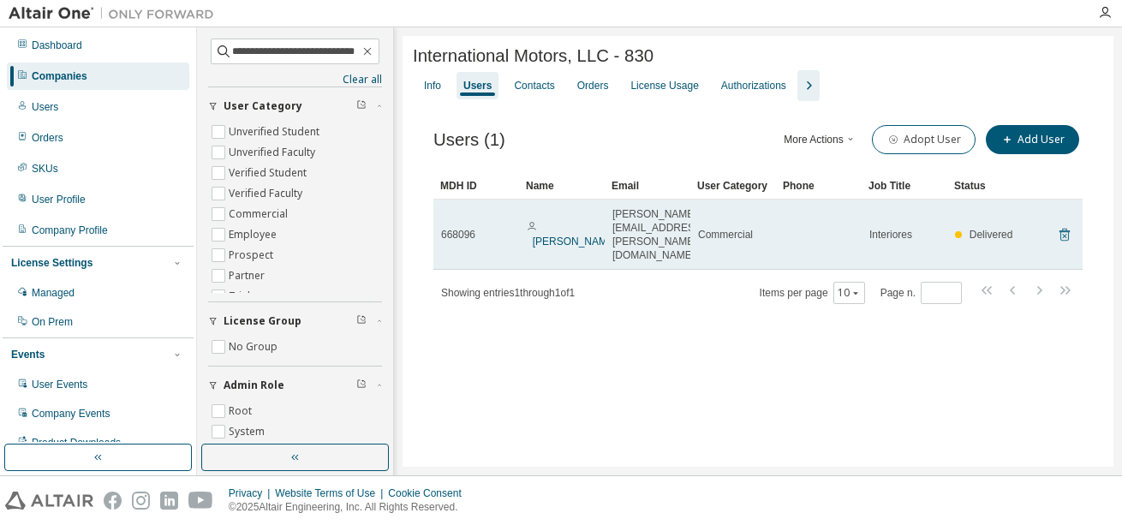
click at [1063, 224] on icon at bounding box center [1064, 234] width 15 height 21
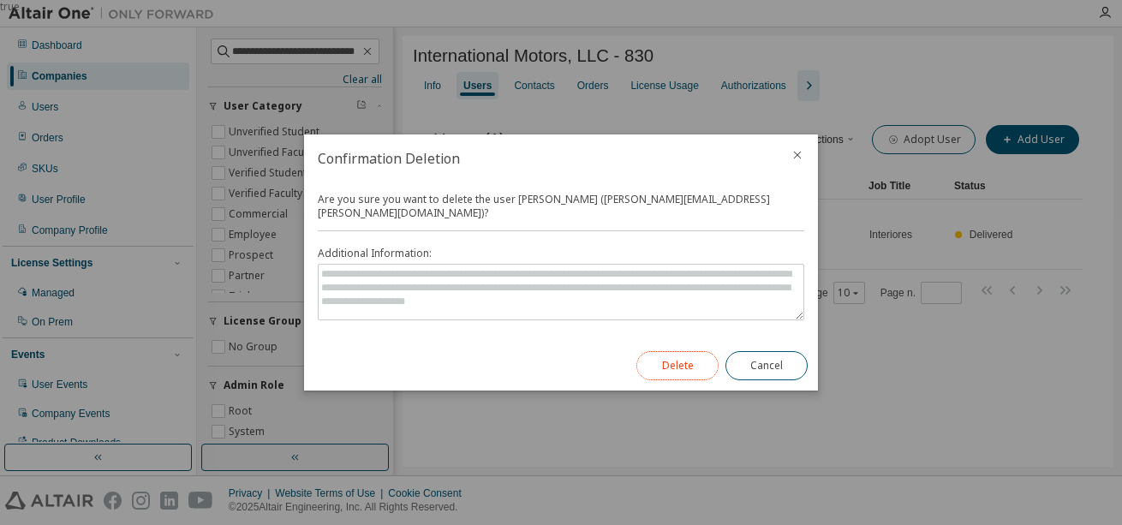
click at [688, 351] on button "Delete" at bounding box center [677, 365] width 82 height 29
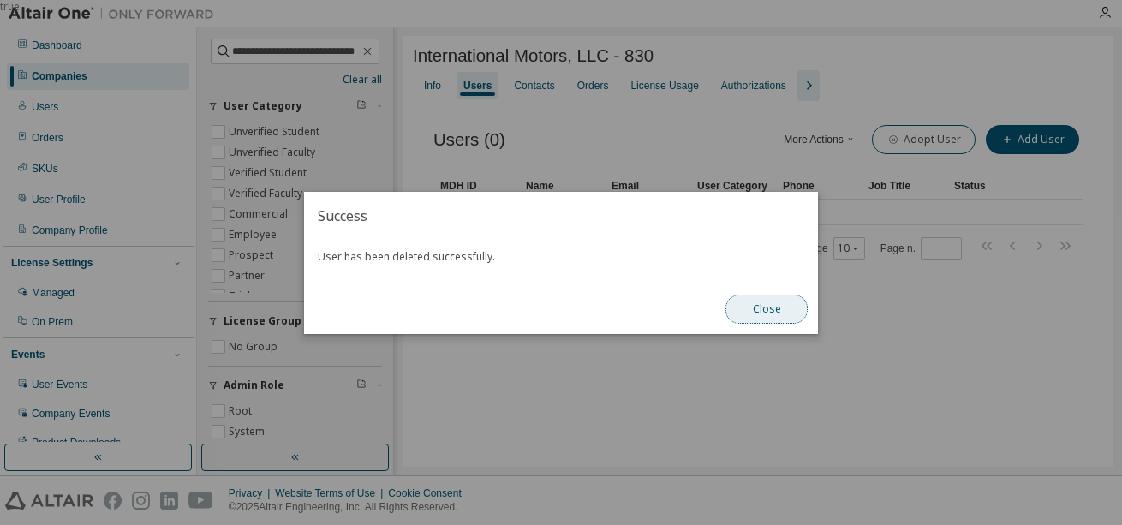
click at [764, 302] on button "Close" at bounding box center [767, 309] width 82 height 29
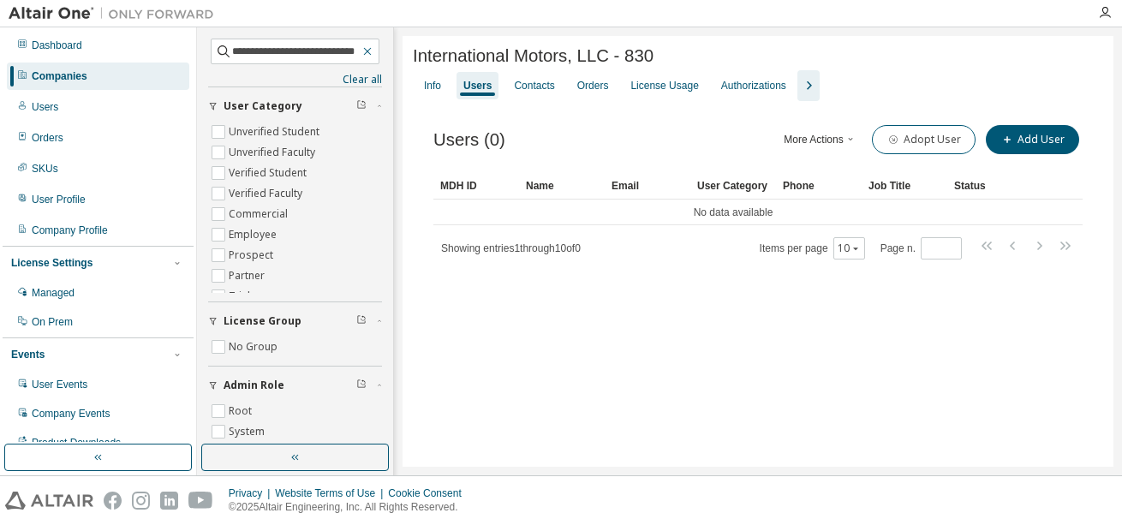
click at [361, 51] on icon "button" at bounding box center [368, 52] width 14 height 14
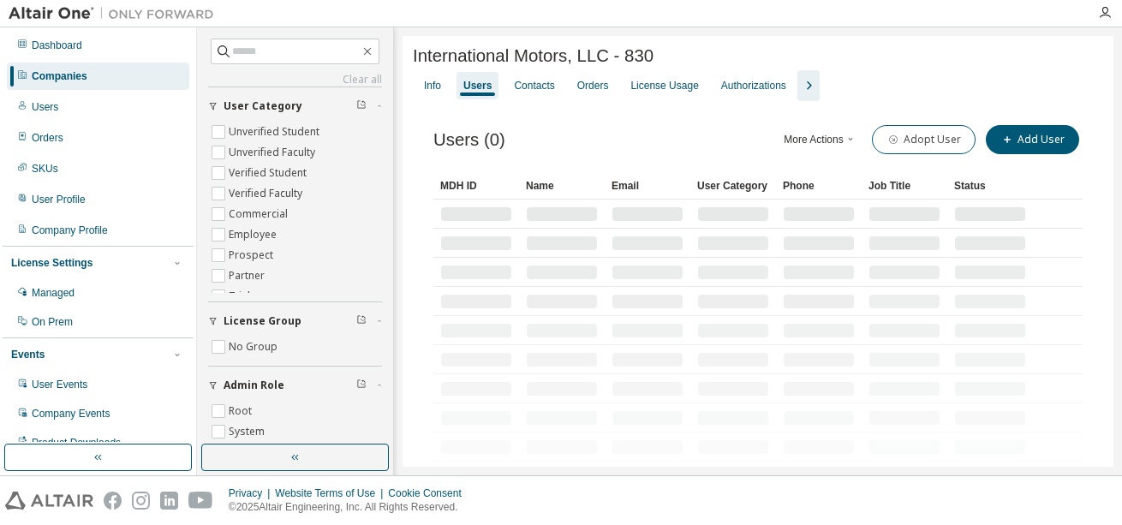
click at [361, 51] on icon "button" at bounding box center [368, 52] width 14 height 14
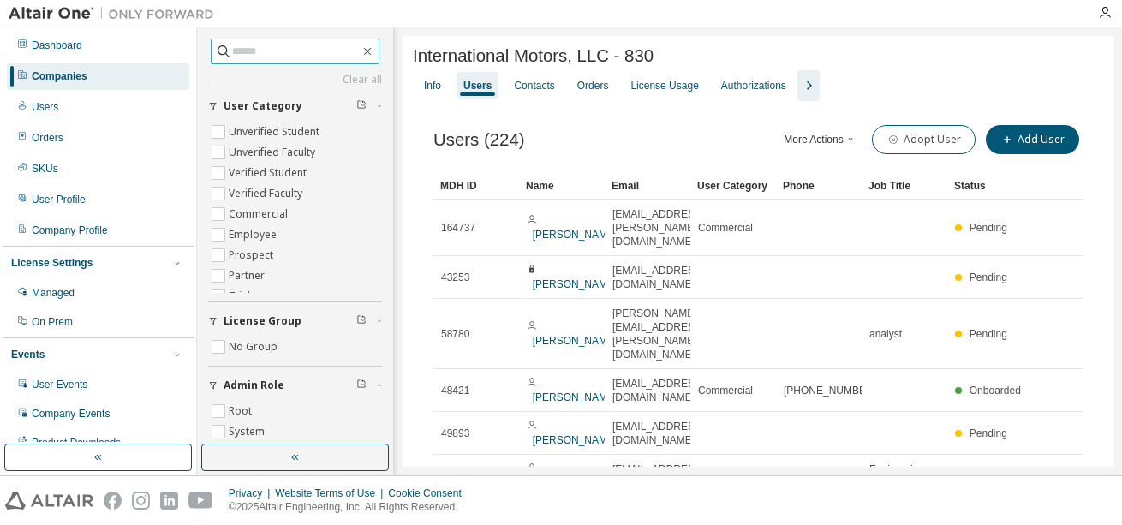
click at [307, 53] on input "text" at bounding box center [296, 51] width 128 height 17
paste input "**********"
type input "**********"
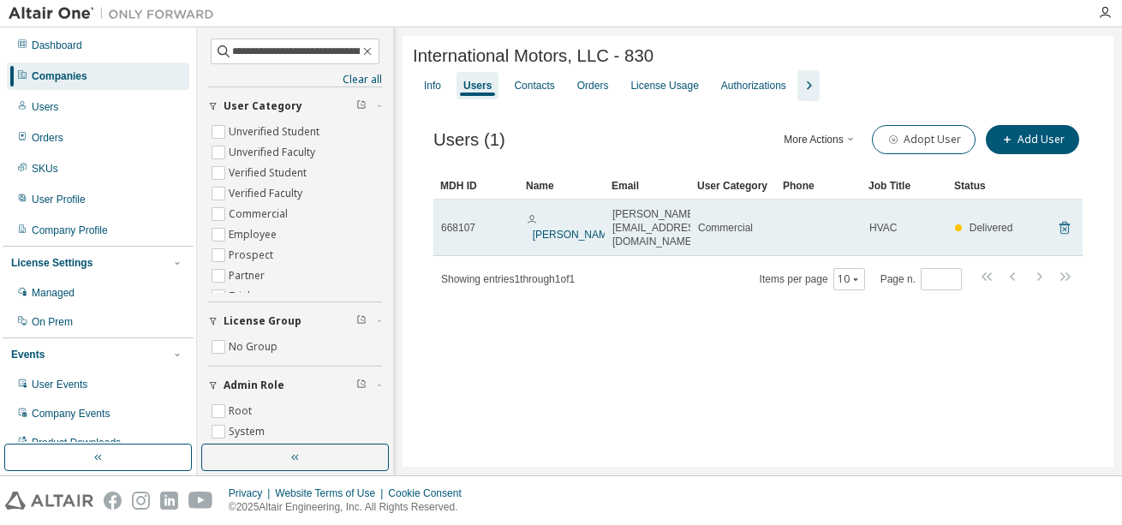
click at [1062, 222] on icon at bounding box center [1064, 228] width 15 height 21
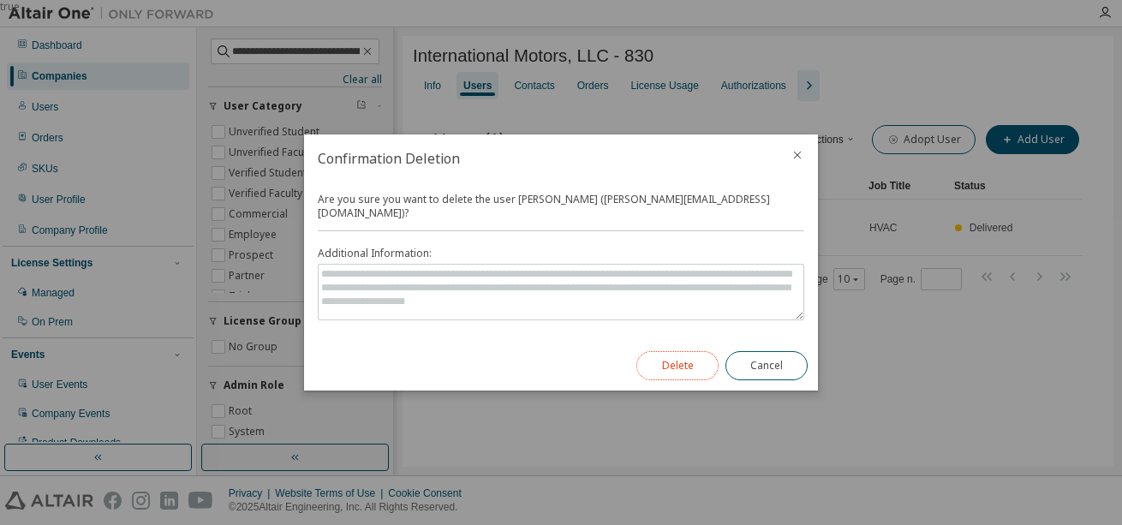
click at [681, 363] on button "Delete" at bounding box center [677, 365] width 82 height 29
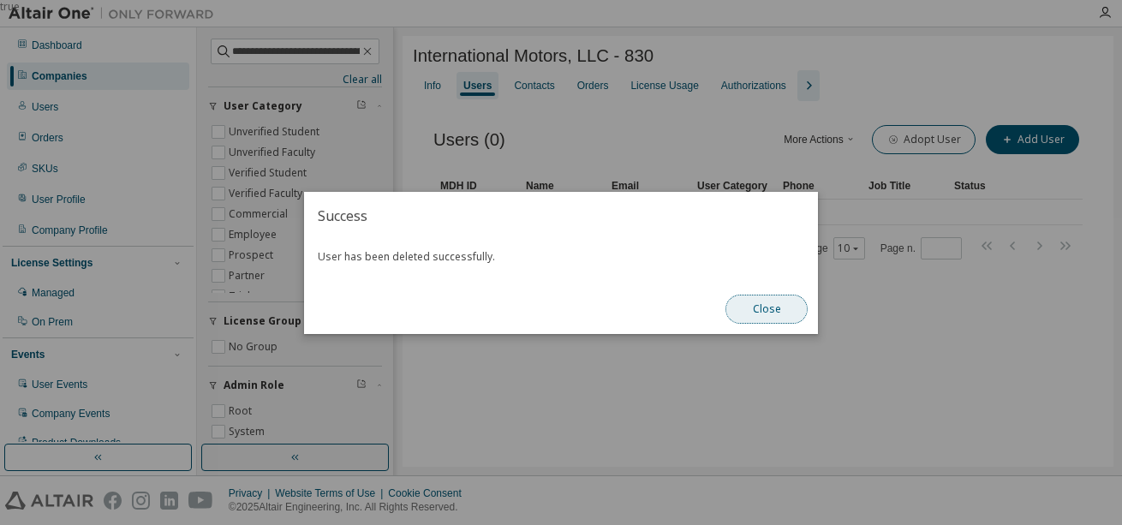
click at [759, 310] on button "Close" at bounding box center [767, 309] width 82 height 29
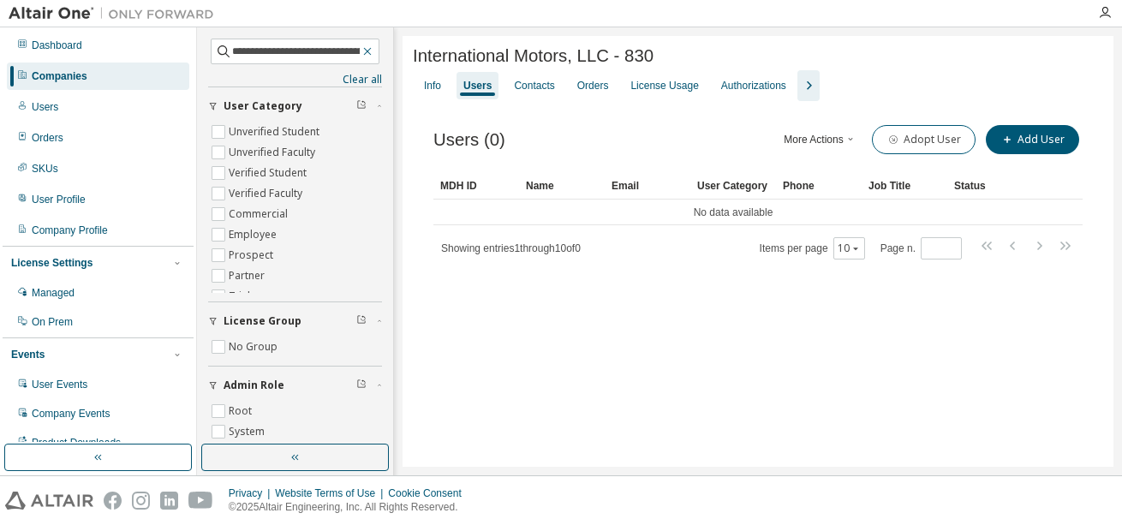
click at [363, 51] on icon "button" at bounding box center [367, 52] width 8 height 8
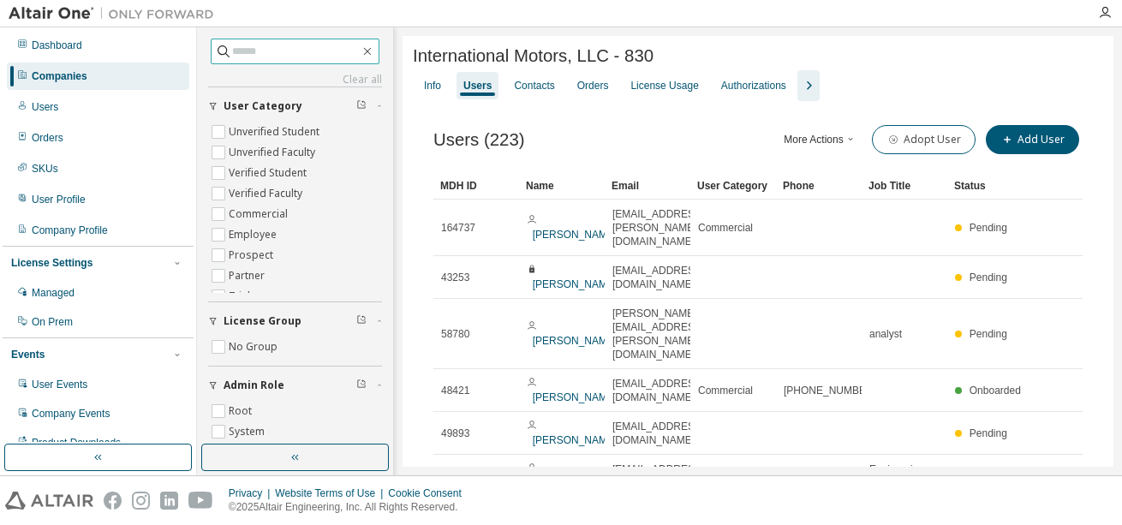
click at [316, 50] on input "text" at bounding box center [296, 51] width 128 height 17
paste input "**********"
type input "**********"
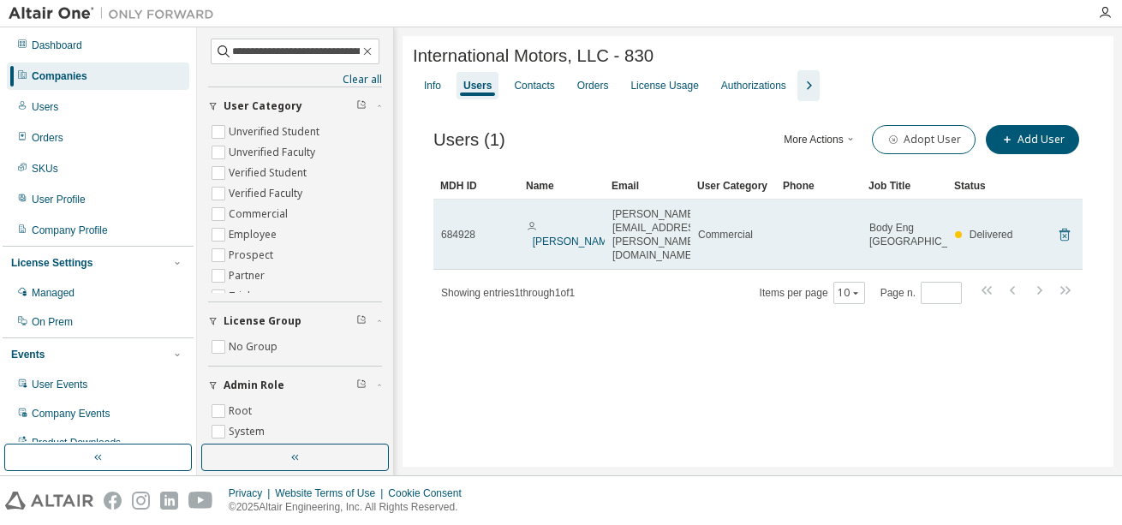
click at [1066, 226] on icon at bounding box center [1064, 234] width 15 height 21
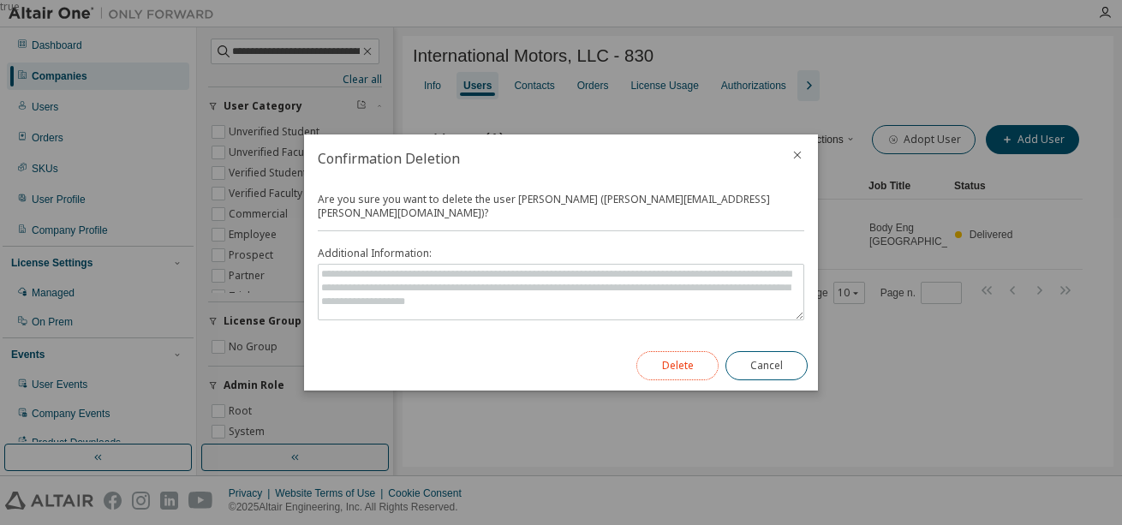
click at [681, 362] on button "Delete" at bounding box center [677, 365] width 82 height 29
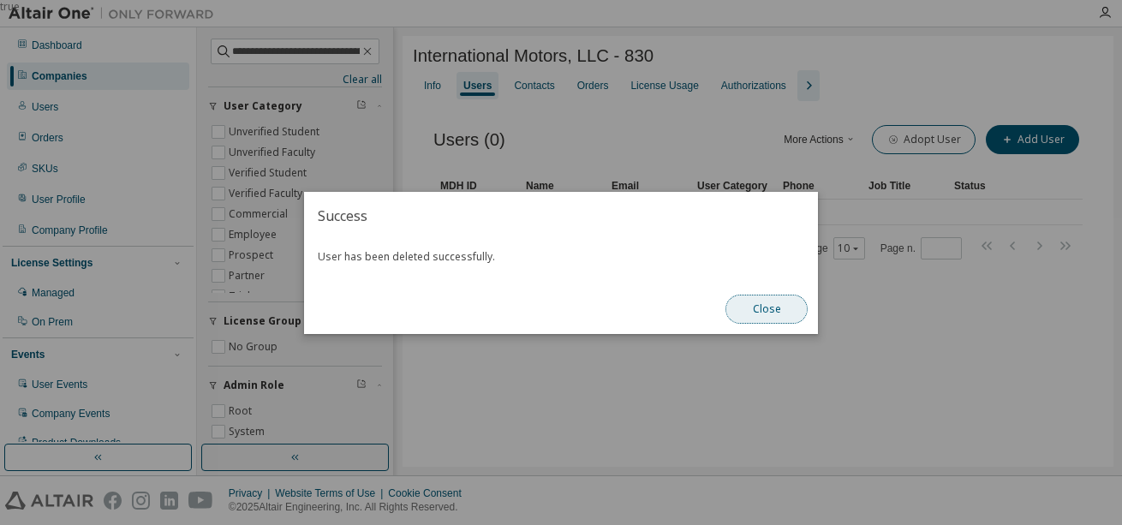
click at [790, 314] on button "Close" at bounding box center [767, 309] width 82 height 29
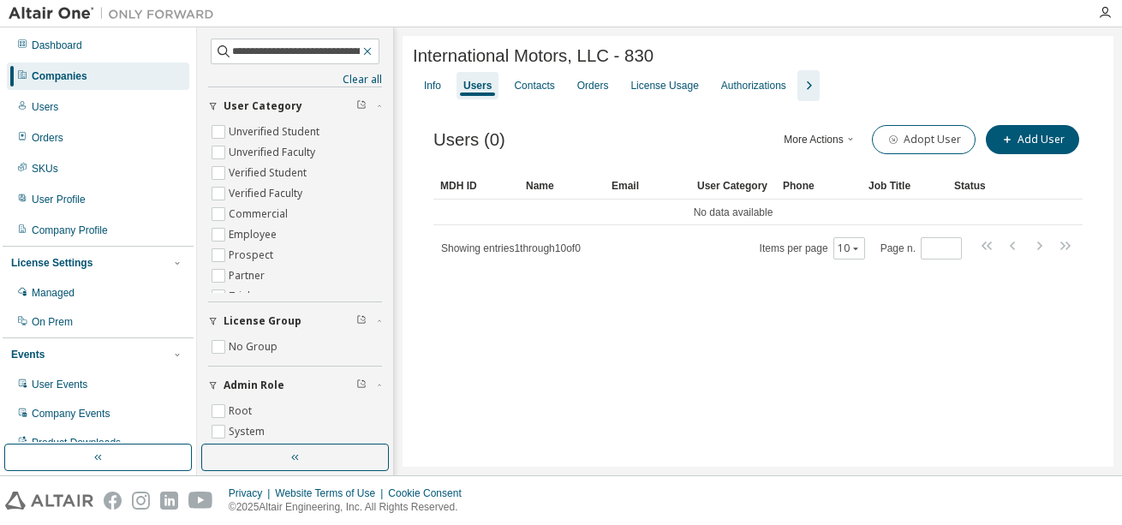
click at [361, 48] on icon "button" at bounding box center [368, 52] width 14 height 14
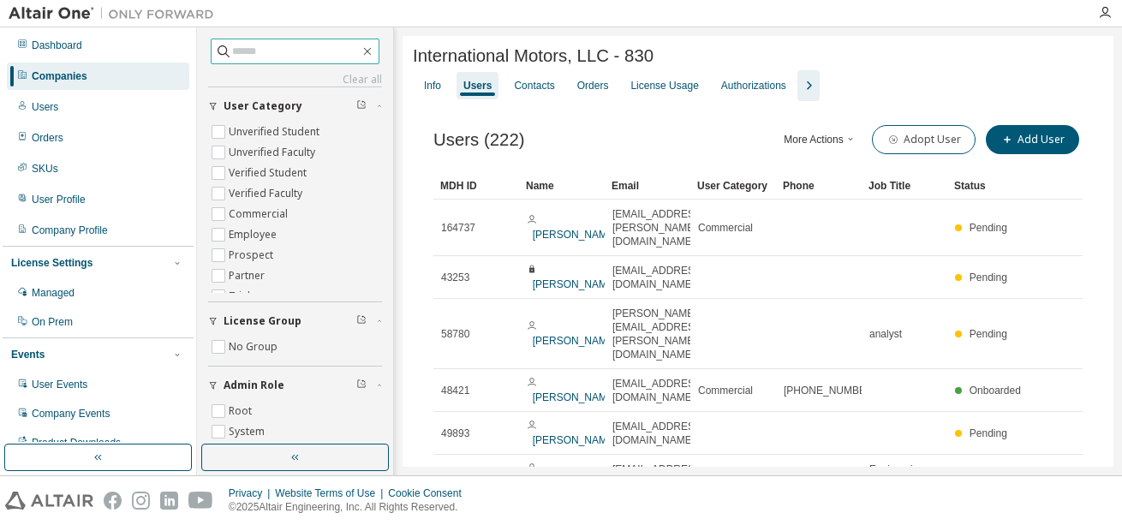
click at [320, 51] on input "text" at bounding box center [296, 51] width 128 height 17
paste input "**********"
type input "**********"
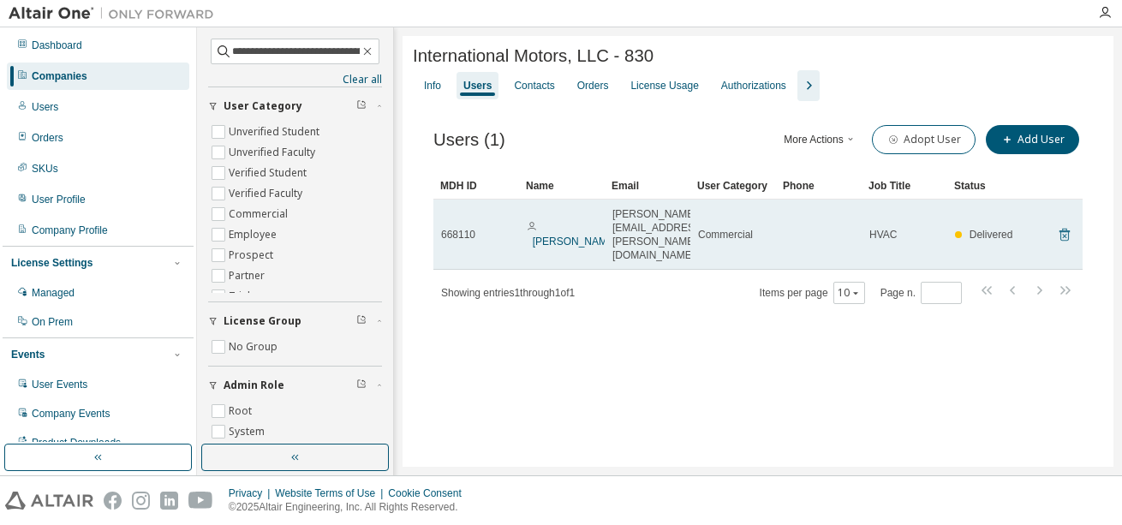
click at [1062, 224] on icon at bounding box center [1064, 234] width 15 height 21
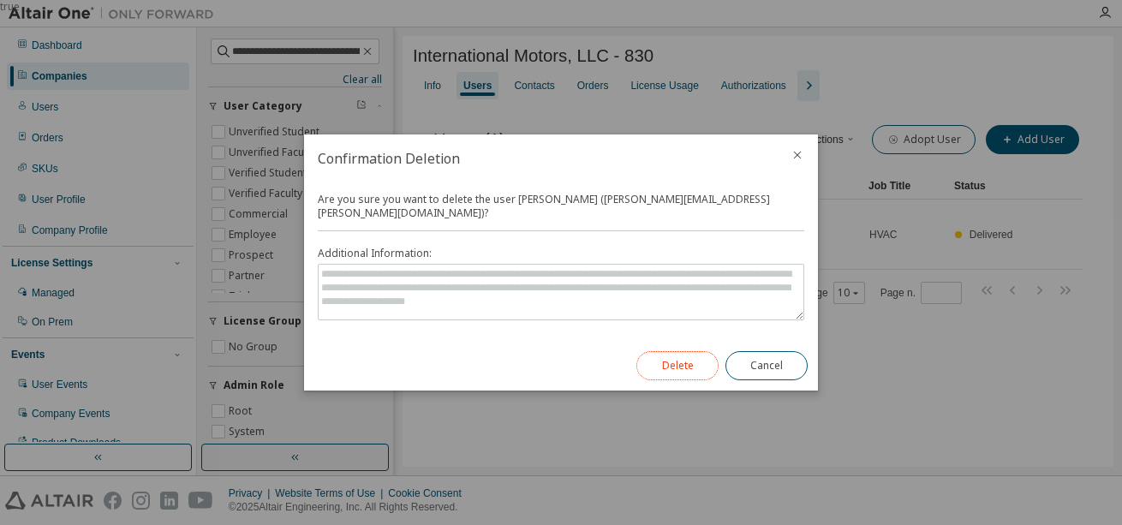
click at [674, 359] on button "Delete" at bounding box center [677, 365] width 82 height 29
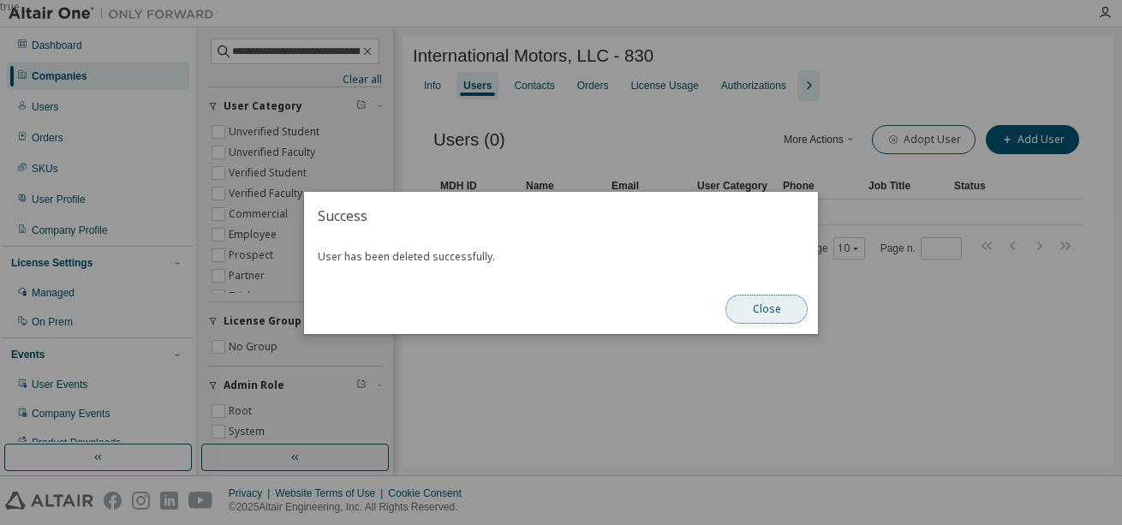
click at [762, 306] on button "Close" at bounding box center [767, 309] width 82 height 29
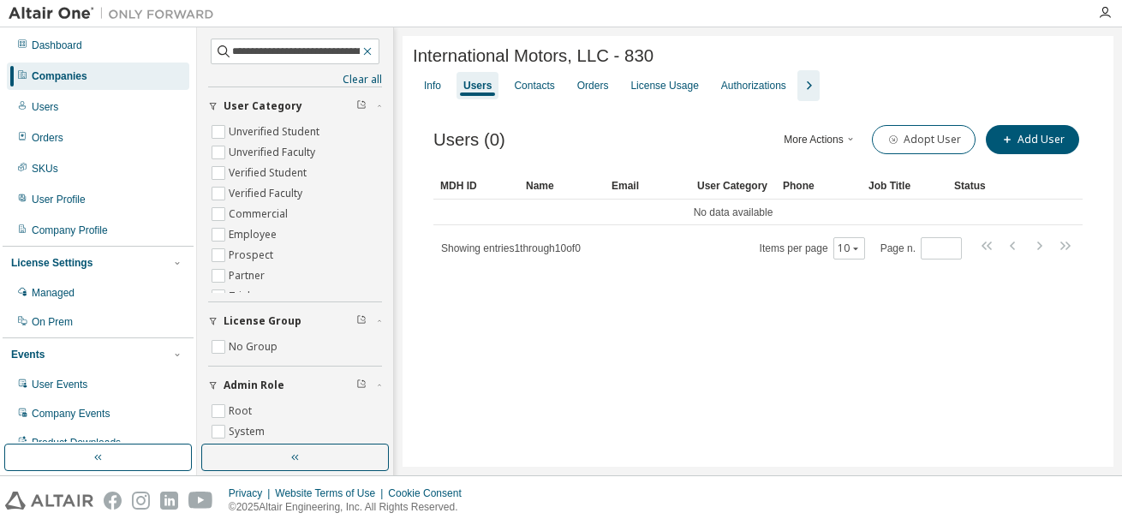
click at [363, 53] on icon "button" at bounding box center [368, 52] width 14 height 14
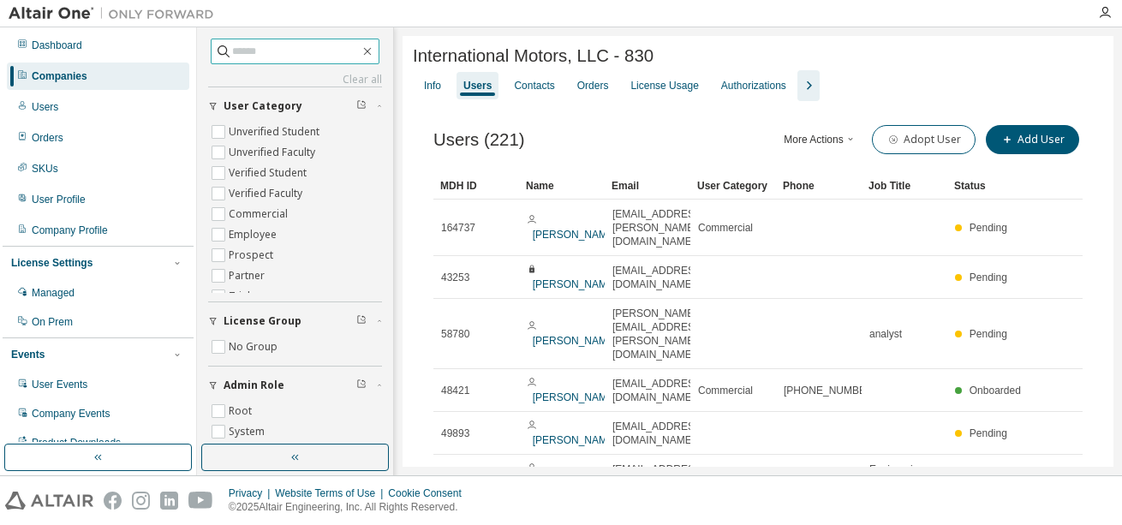
click at [314, 53] on input "text" at bounding box center [296, 51] width 128 height 17
paste input "**********"
type input "**********"
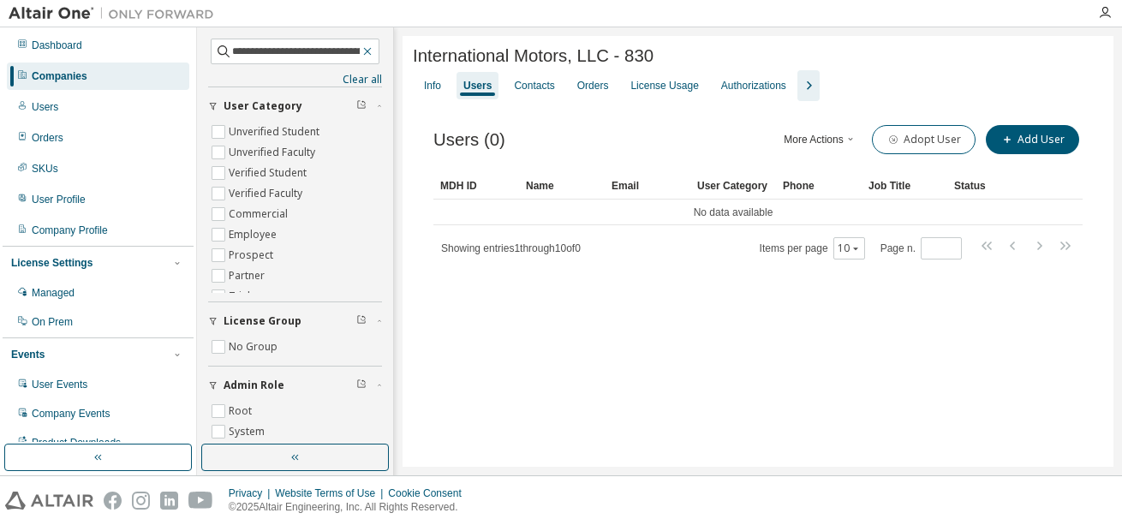
click at [363, 51] on icon "button" at bounding box center [368, 52] width 14 height 14
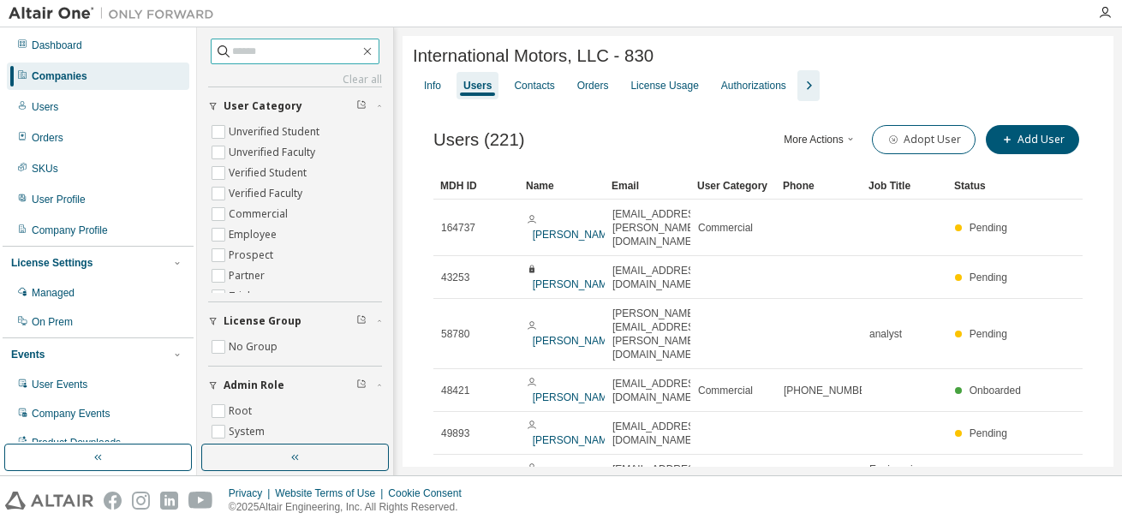
click at [338, 51] on input "text" at bounding box center [296, 51] width 128 height 17
paste input "**********"
type input "**********"
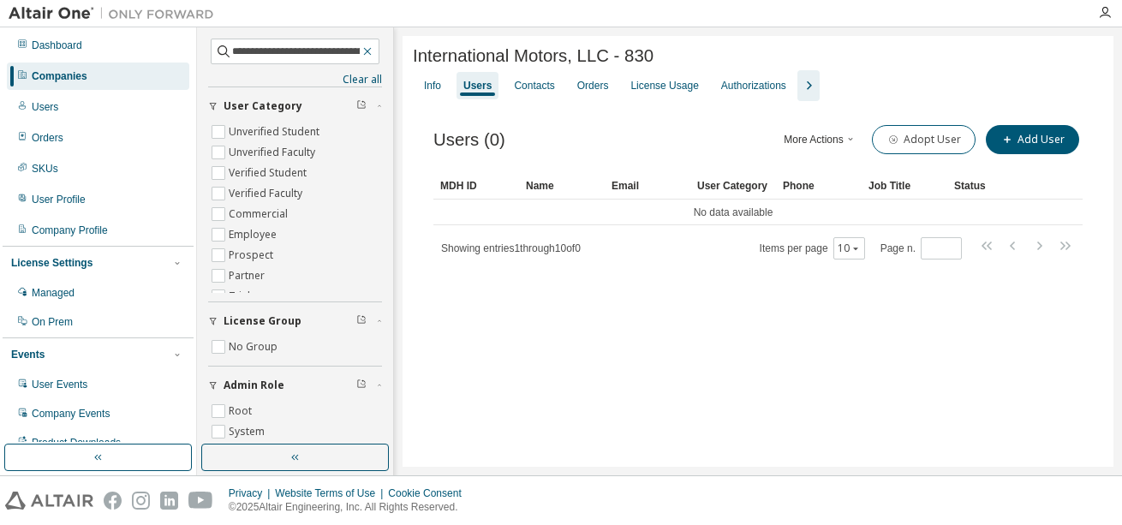
click at [362, 49] on icon "button" at bounding box center [368, 52] width 14 height 14
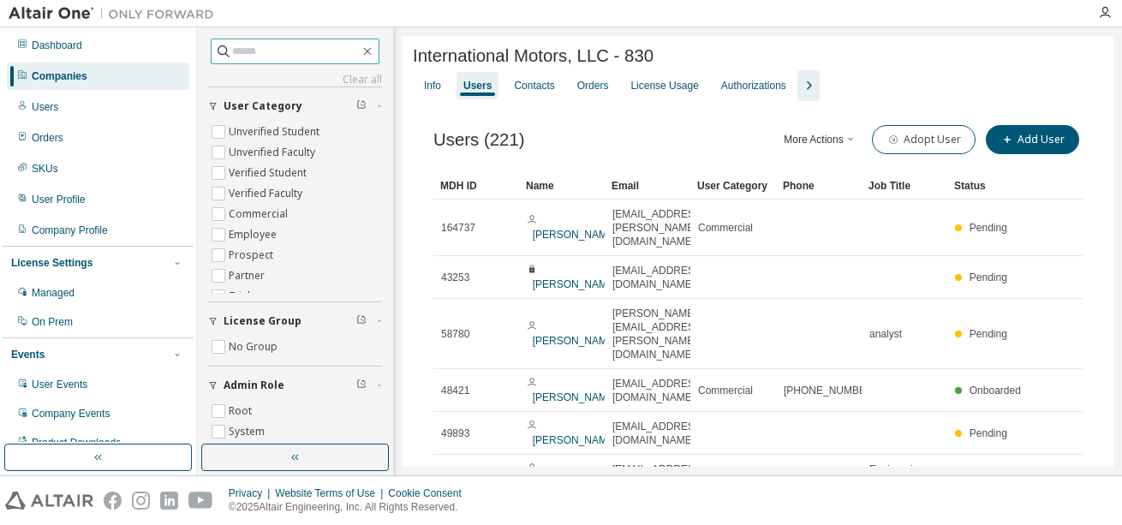
click at [314, 48] on input "text" at bounding box center [296, 51] width 128 height 17
paste input "**********"
type input "**********"
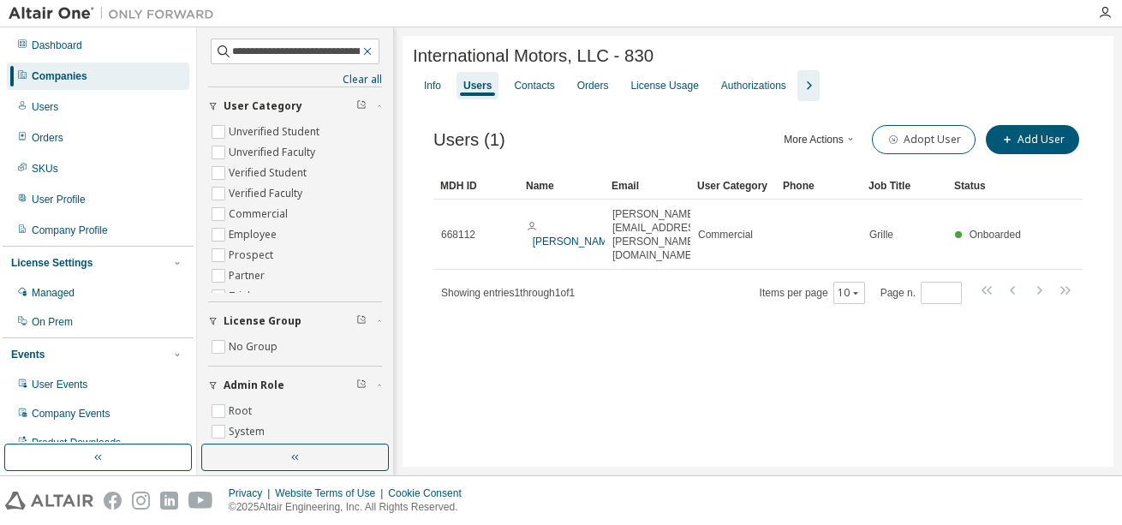
click at [361, 50] on icon "button" at bounding box center [368, 52] width 14 height 14
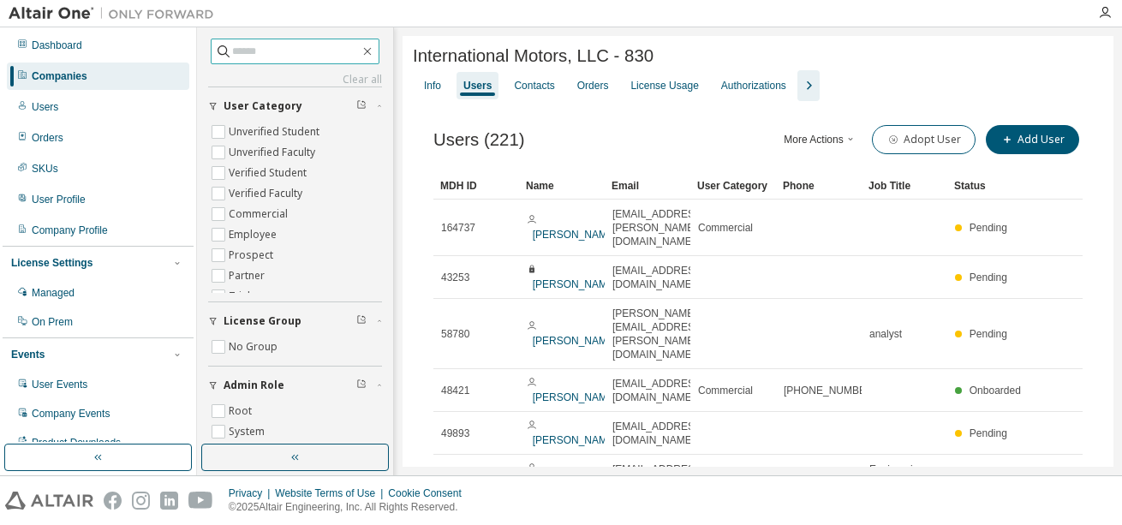
click at [332, 53] on input "text" at bounding box center [296, 51] width 128 height 17
paste input "**********"
type input "**********"
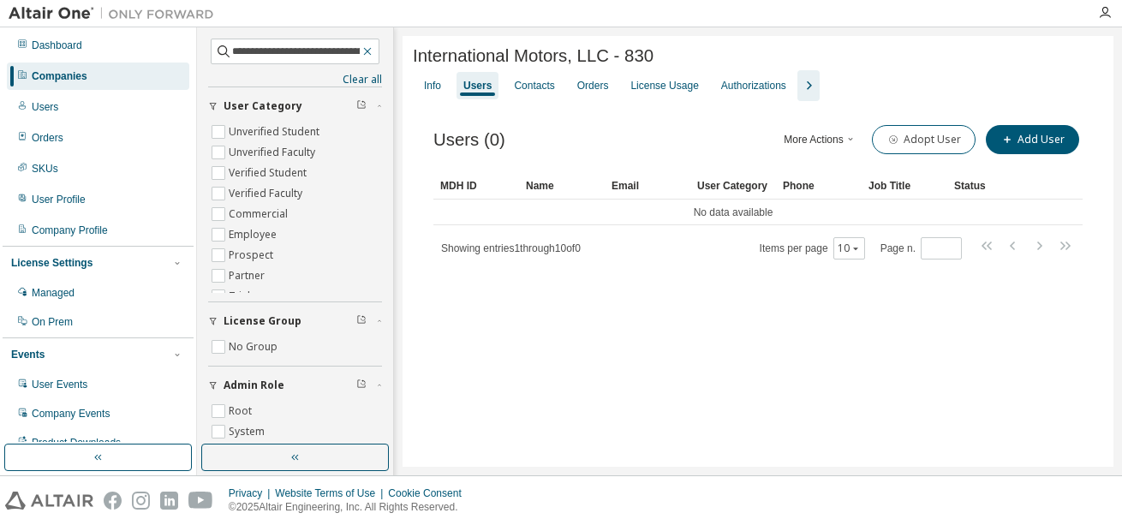
click at [363, 48] on icon "button" at bounding box center [368, 52] width 14 height 14
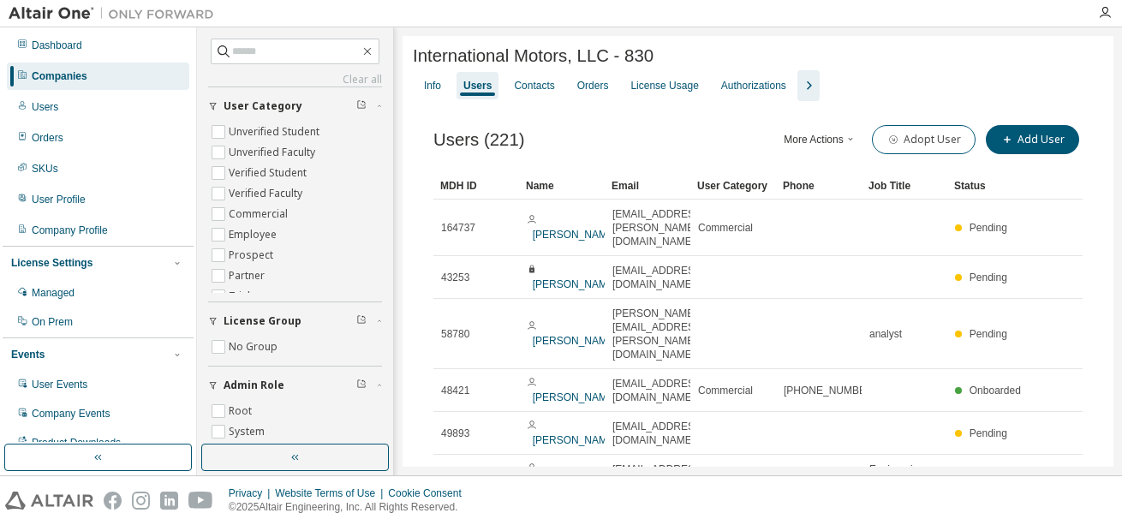
click at [839, 145] on button "More Actions" at bounding box center [821, 139] width 82 height 29
click at [846, 169] on div "Import From CSV" at bounding box center [837, 173] width 107 height 24
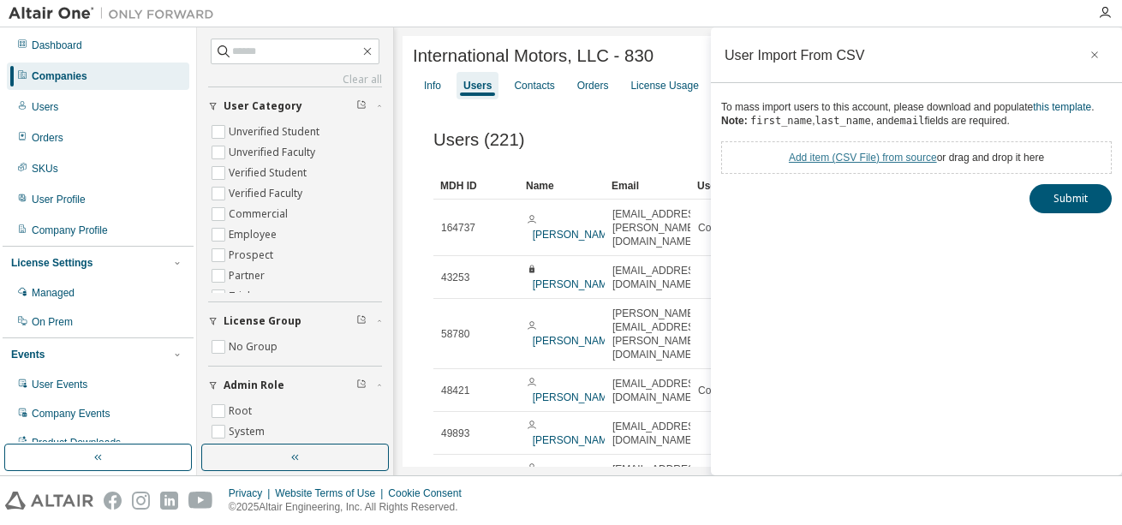
click at [913, 159] on link "Add item ( CSV File ) from source" at bounding box center [863, 158] width 148 height 12
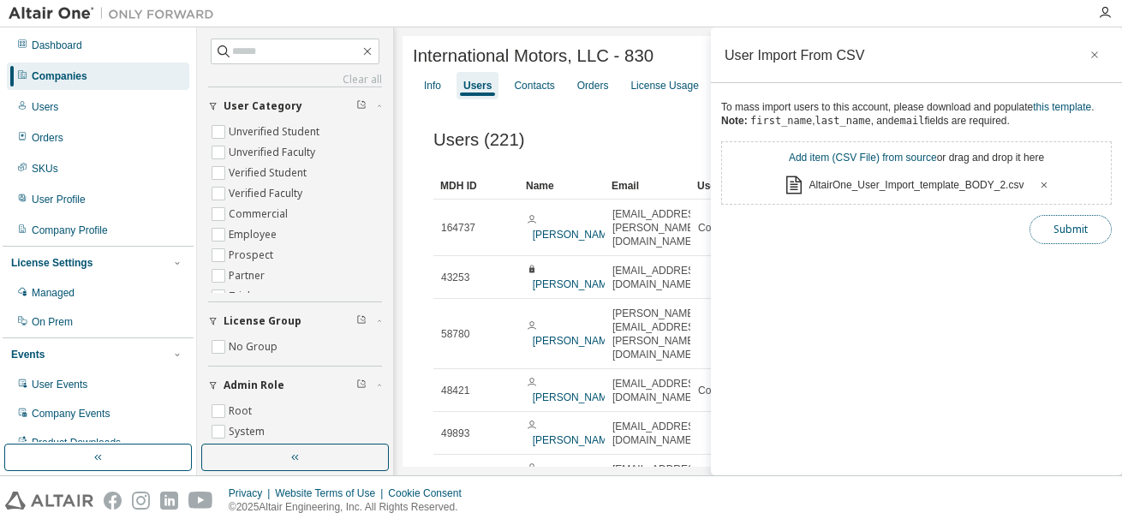
click at [1071, 230] on button "Submit" at bounding box center [1071, 229] width 82 height 29
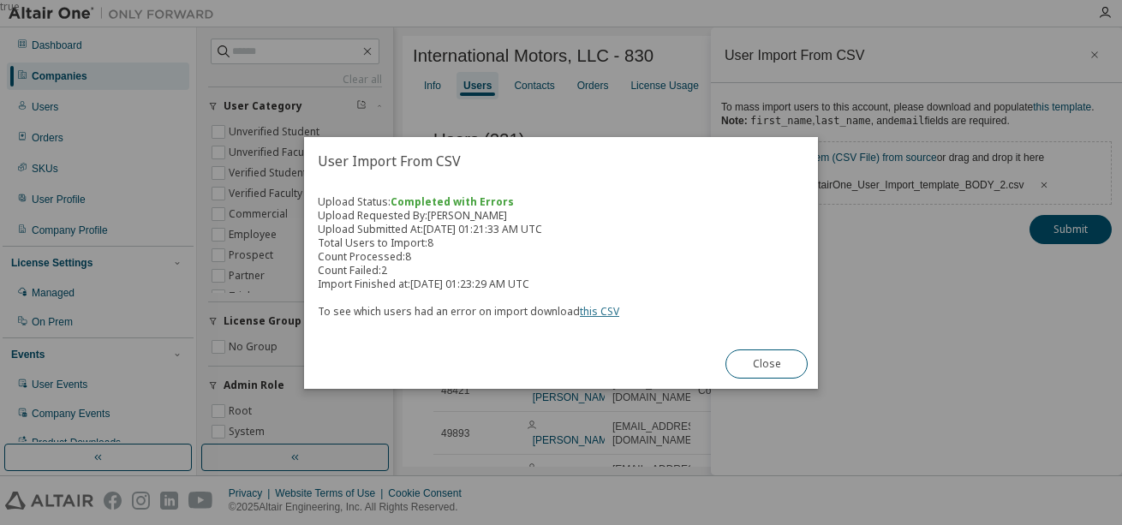
click at [587, 310] on link "this CSV" at bounding box center [599, 311] width 39 height 15
click at [753, 365] on button "Close" at bounding box center [767, 364] width 82 height 29
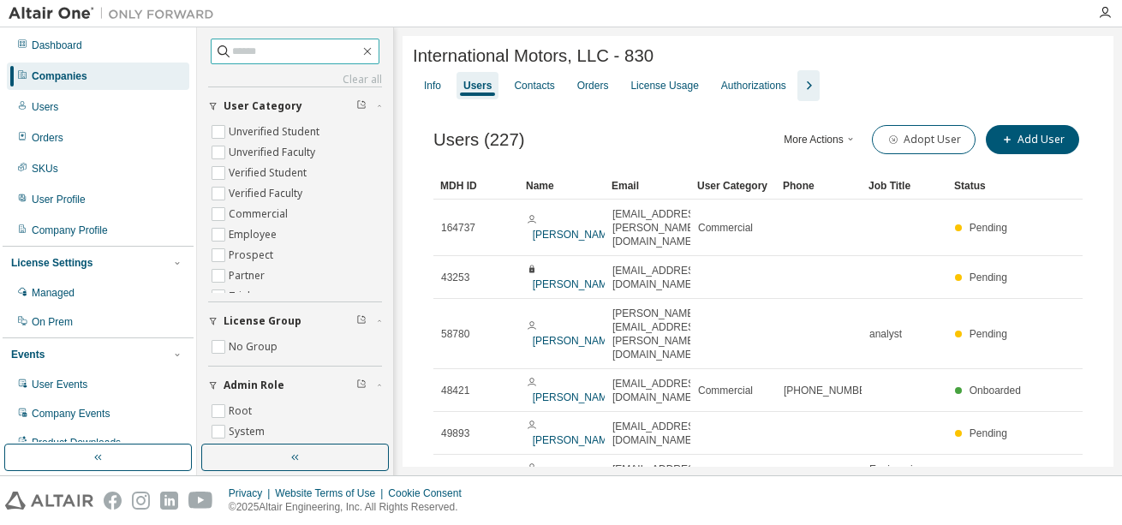
click at [301, 47] on input "text" at bounding box center [296, 51] width 128 height 17
type input "**********"
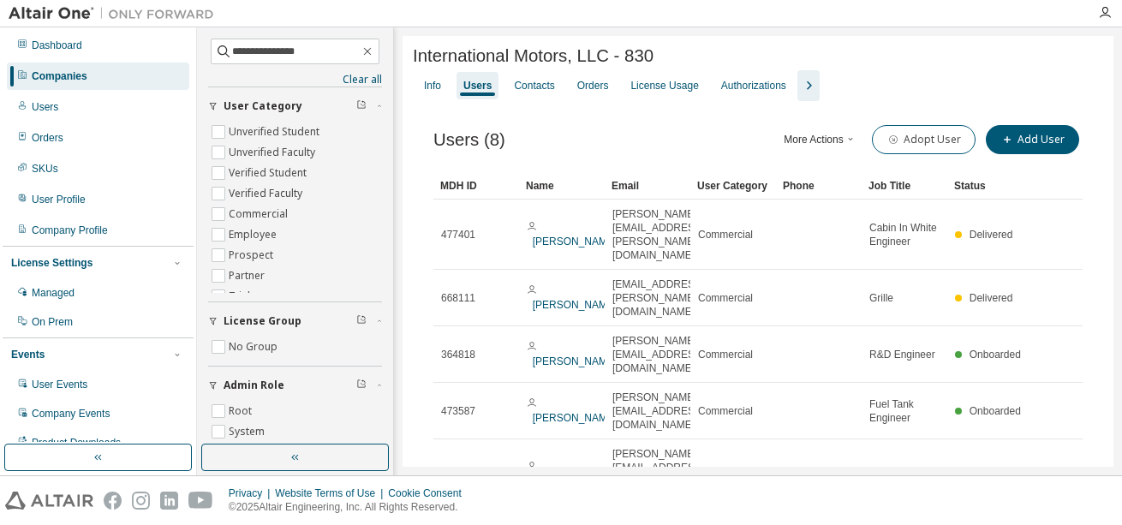
drag, startPoint x: 686, startPoint y: 197, endPoint x: 731, endPoint y: 200, distance: 44.7
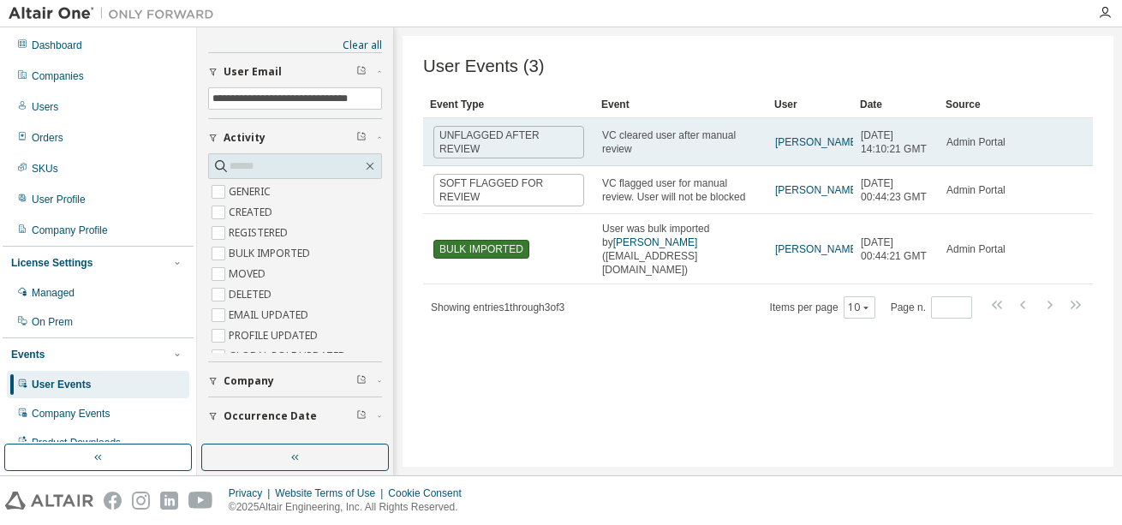
click at [544, 141] on span "UNFLAGGED AFTER REVIEW" at bounding box center [508, 142] width 151 height 33
